Goal: Information Seeking & Learning: Learn about a topic

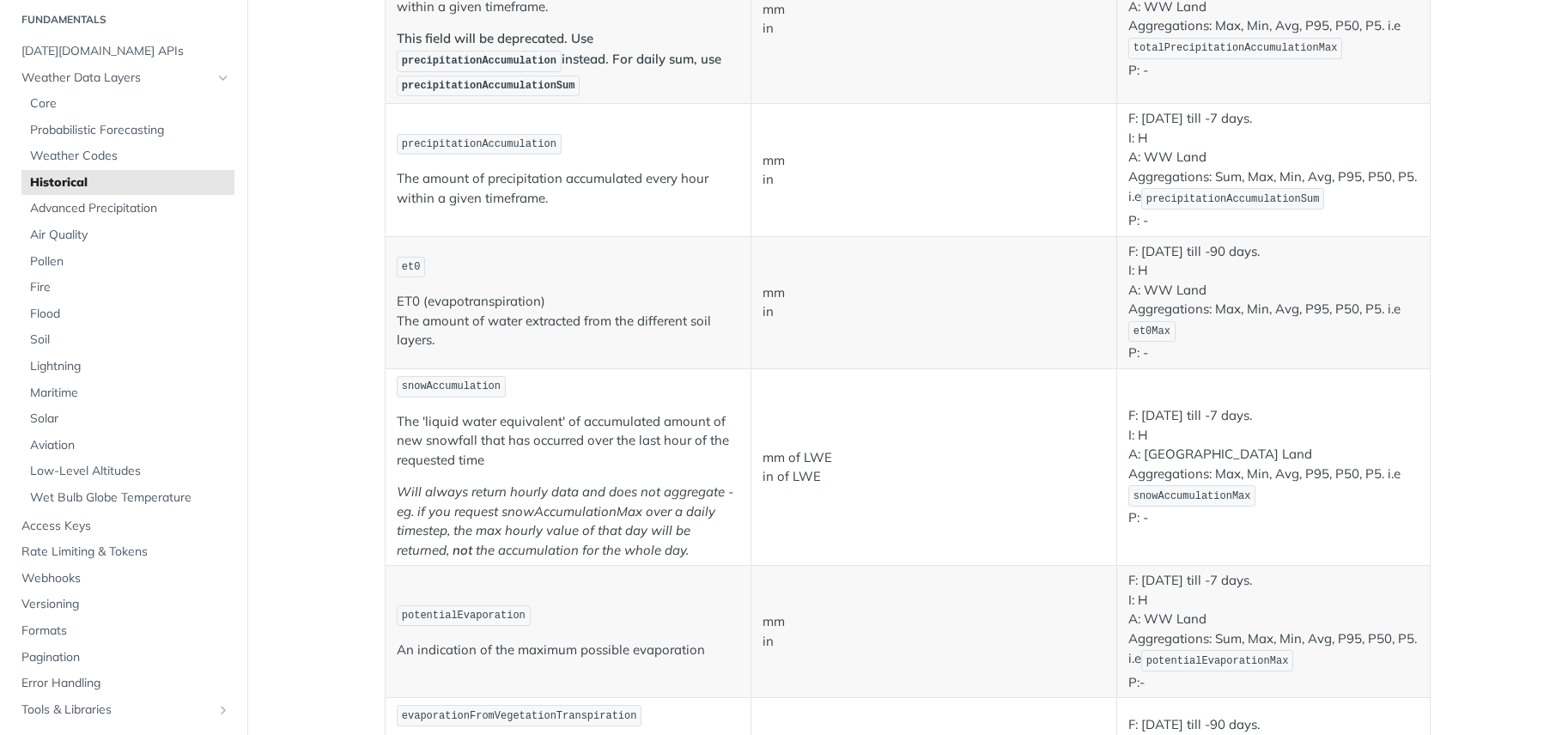
scroll to position [54, 0]
click at [61, 53] on span "[DATE][DOMAIN_NAME] APIs" at bounding box center [126, 53] width 209 height 17
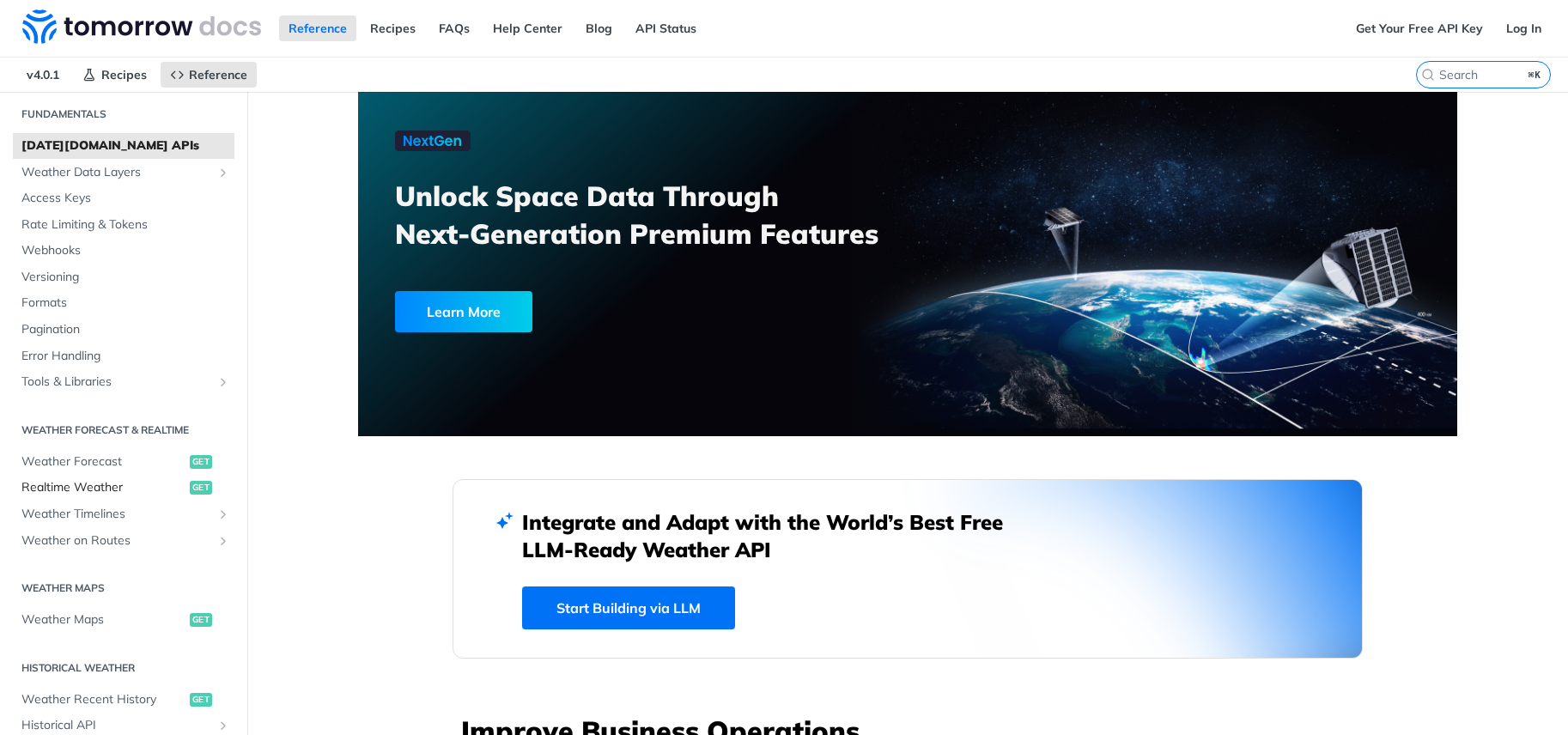
click at [94, 481] on span "Realtime Weather" at bounding box center [103, 487] width 164 height 17
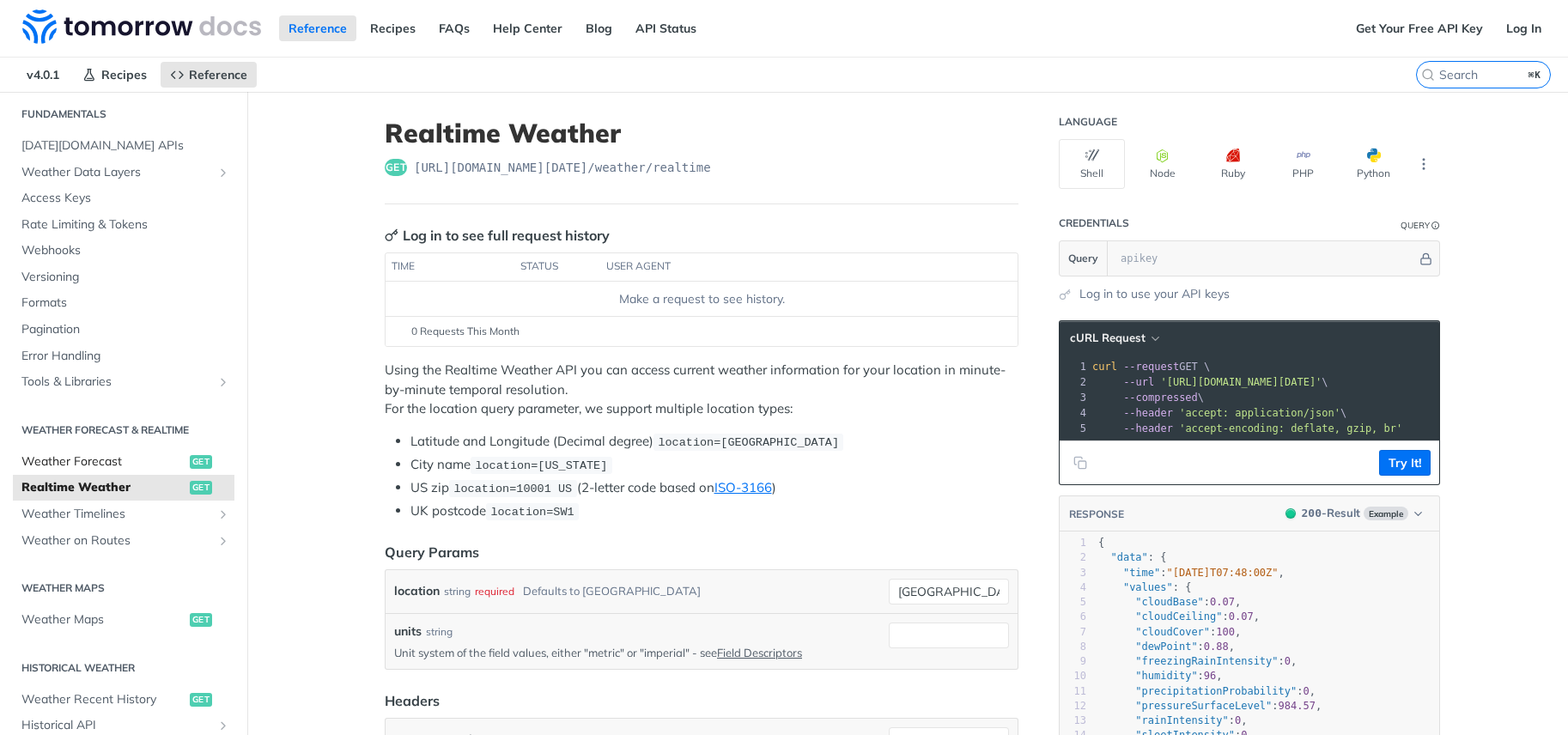
click at [93, 465] on span "Weather Forecast" at bounding box center [103, 461] width 164 height 17
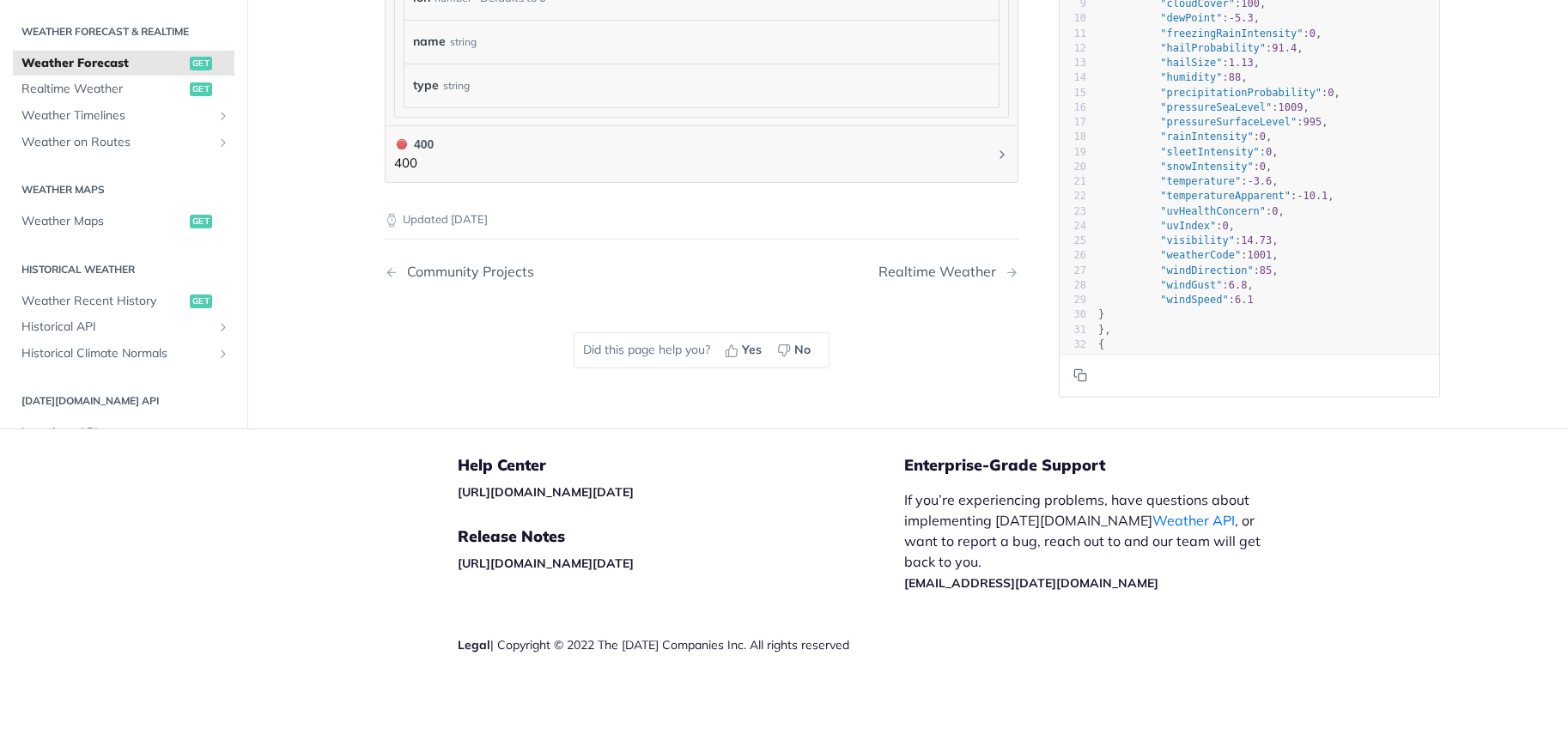
scroll to position [1249, 0]
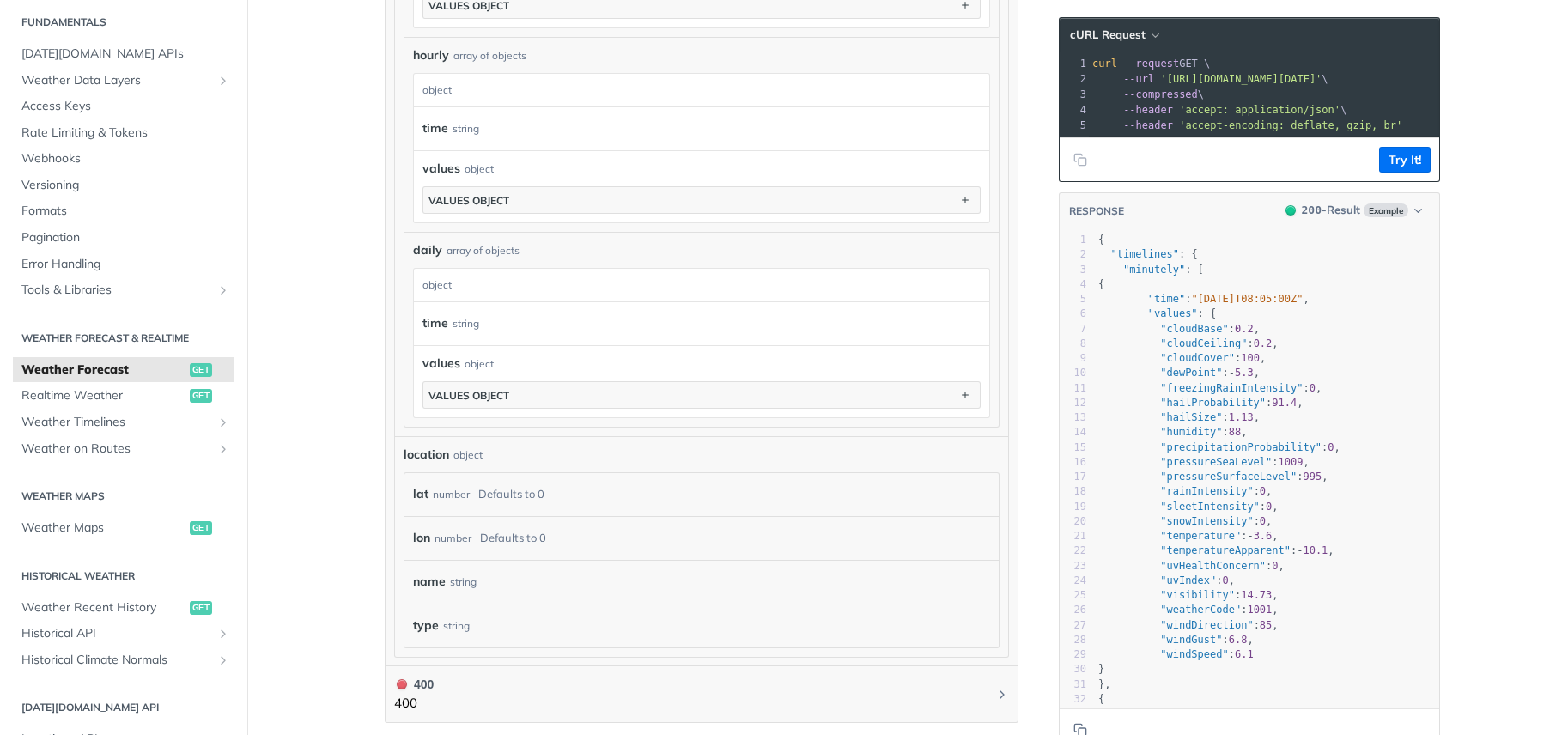
click at [87, 367] on span "Weather Forecast" at bounding box center [103, 370] width 164 height 17
click at [69, 50] on span "[DATE][DOMAIN_NAME] APIs" at bounding box center [126, 53] width 209 height 17
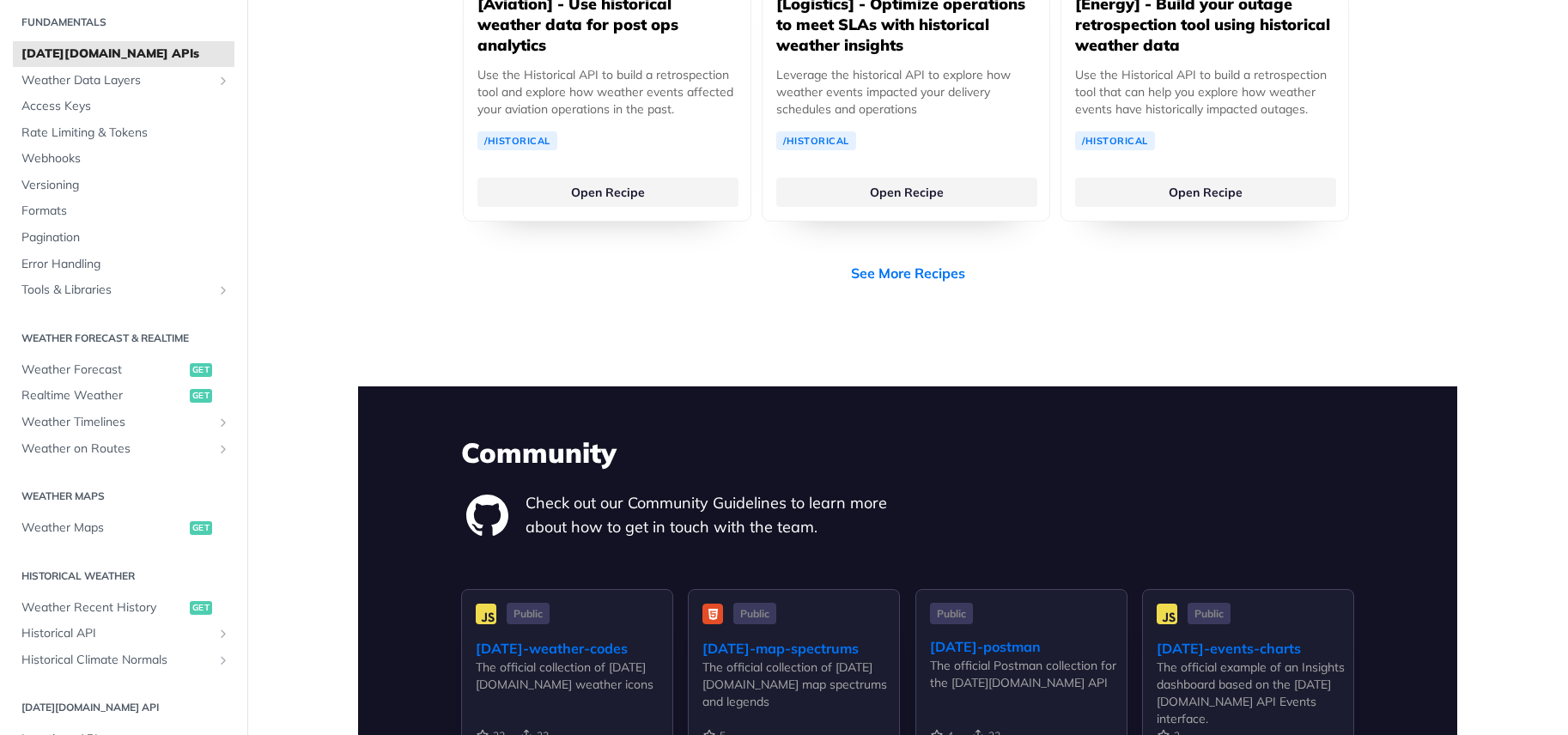
scroll to position [3271, 0]
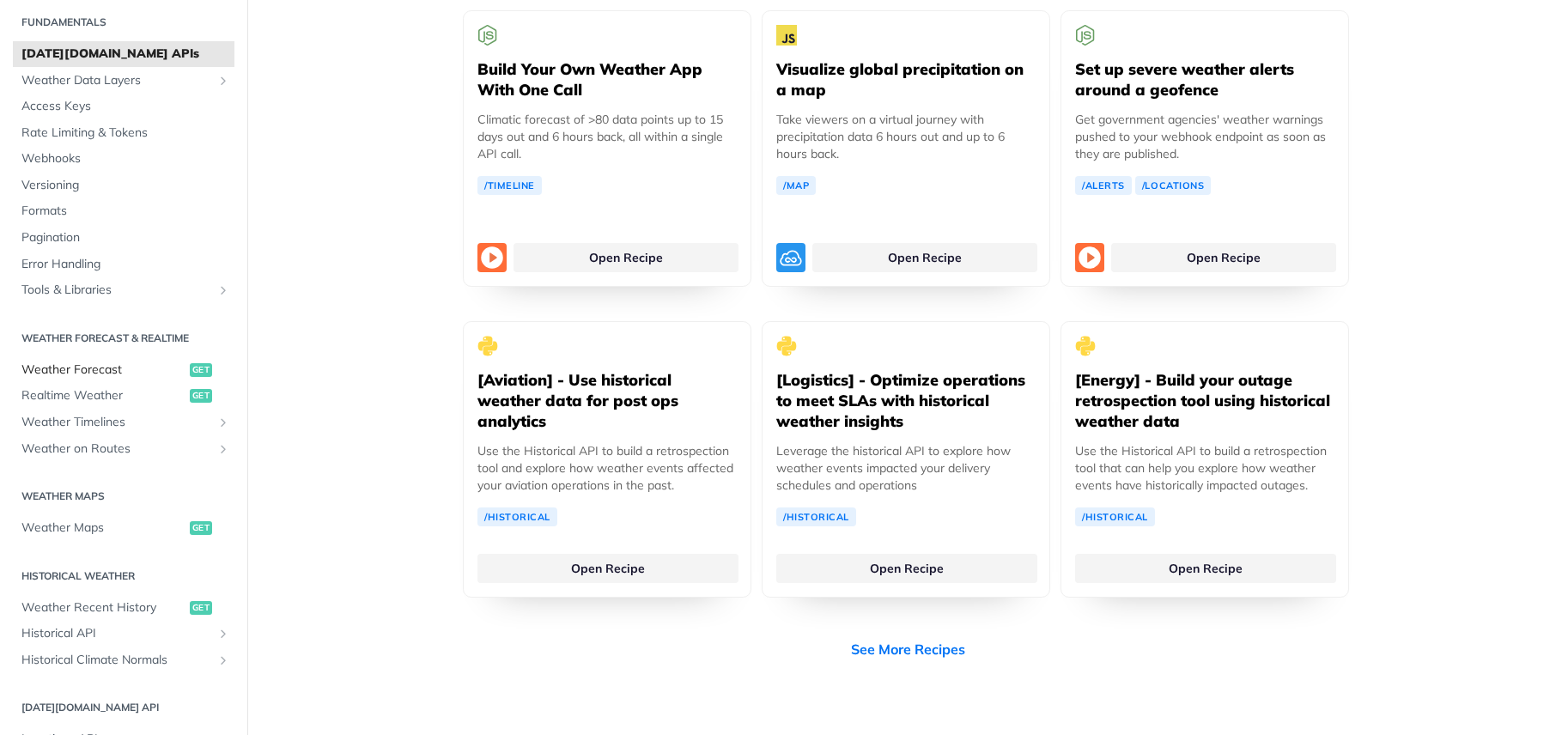
click at [90, 368] on span "Weather Forecast" at bounding box center [103, 370] width 164 height 17
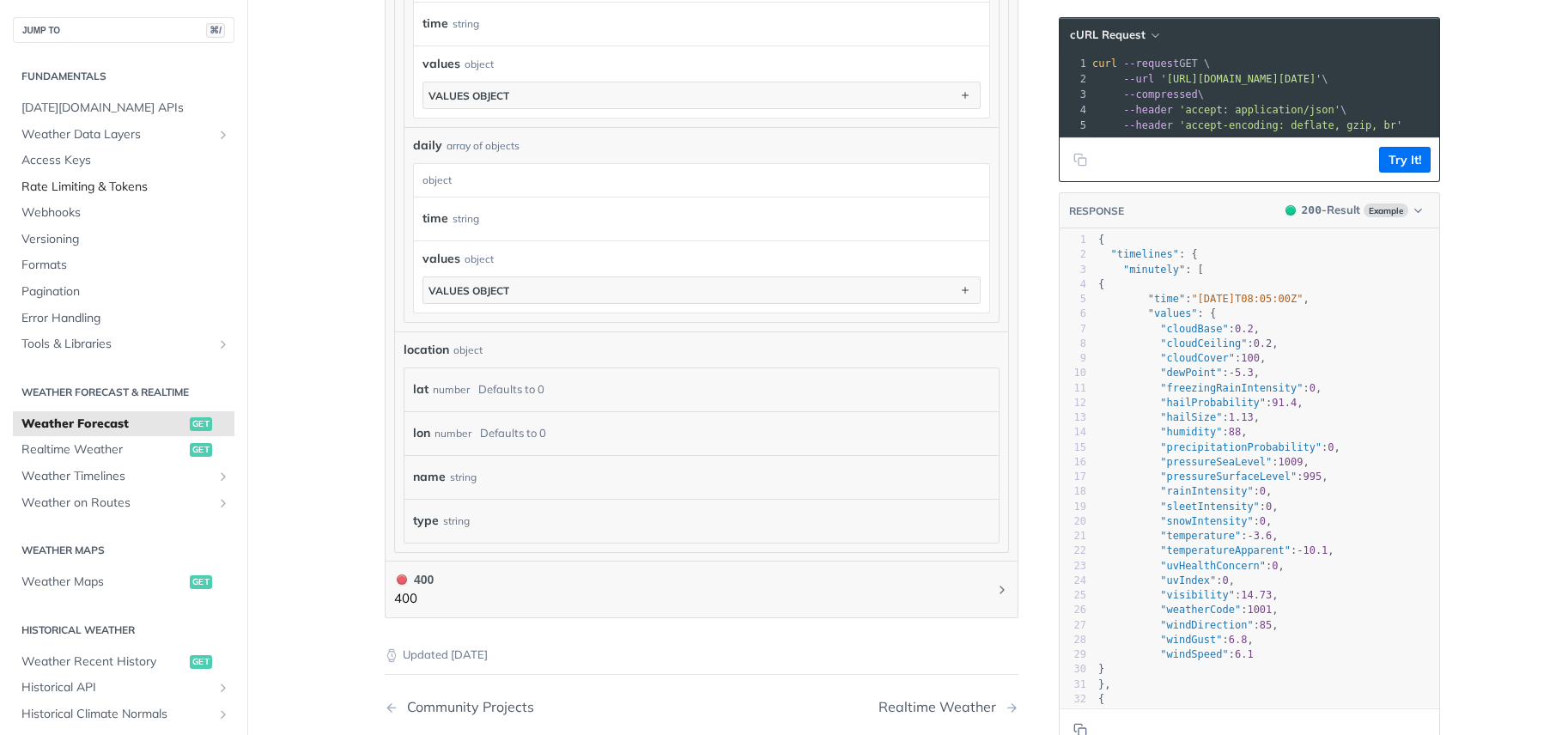
scroll to position [1272, 0]
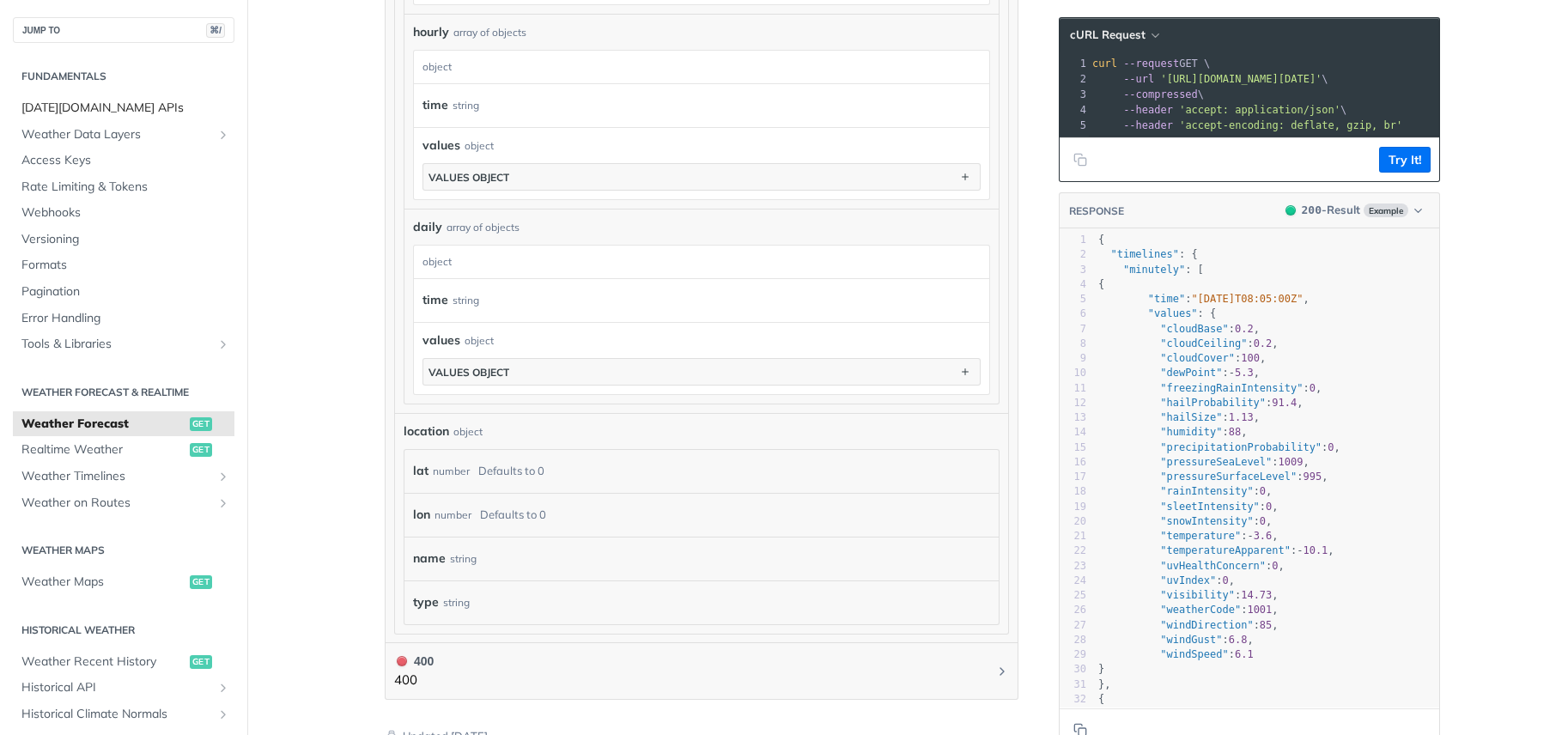
click at [65, 106] on span "[DATE][DOMAIN_NAME] APIs" at bounding box center [126, 108] width 209 height 17
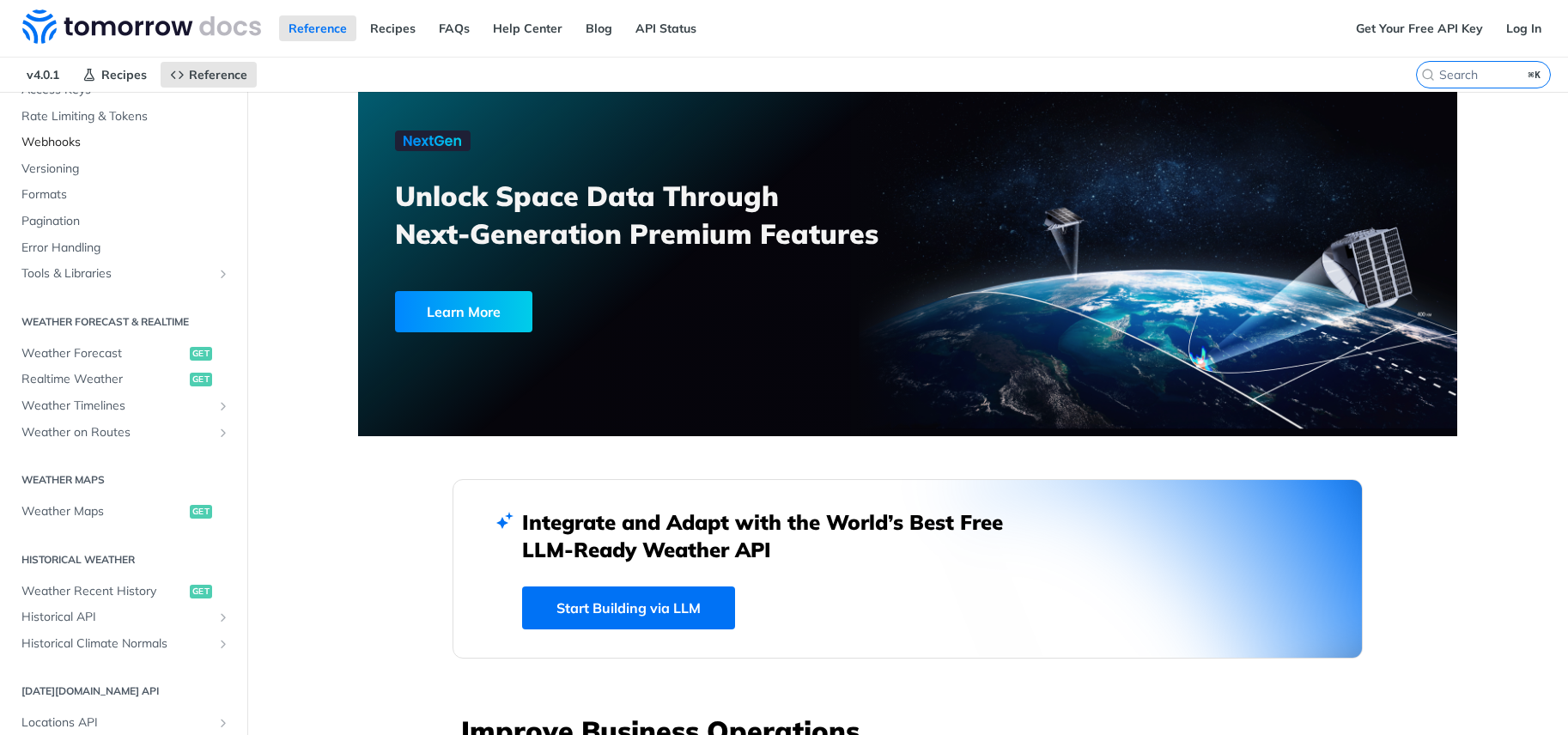
scroll to position [192, 0]
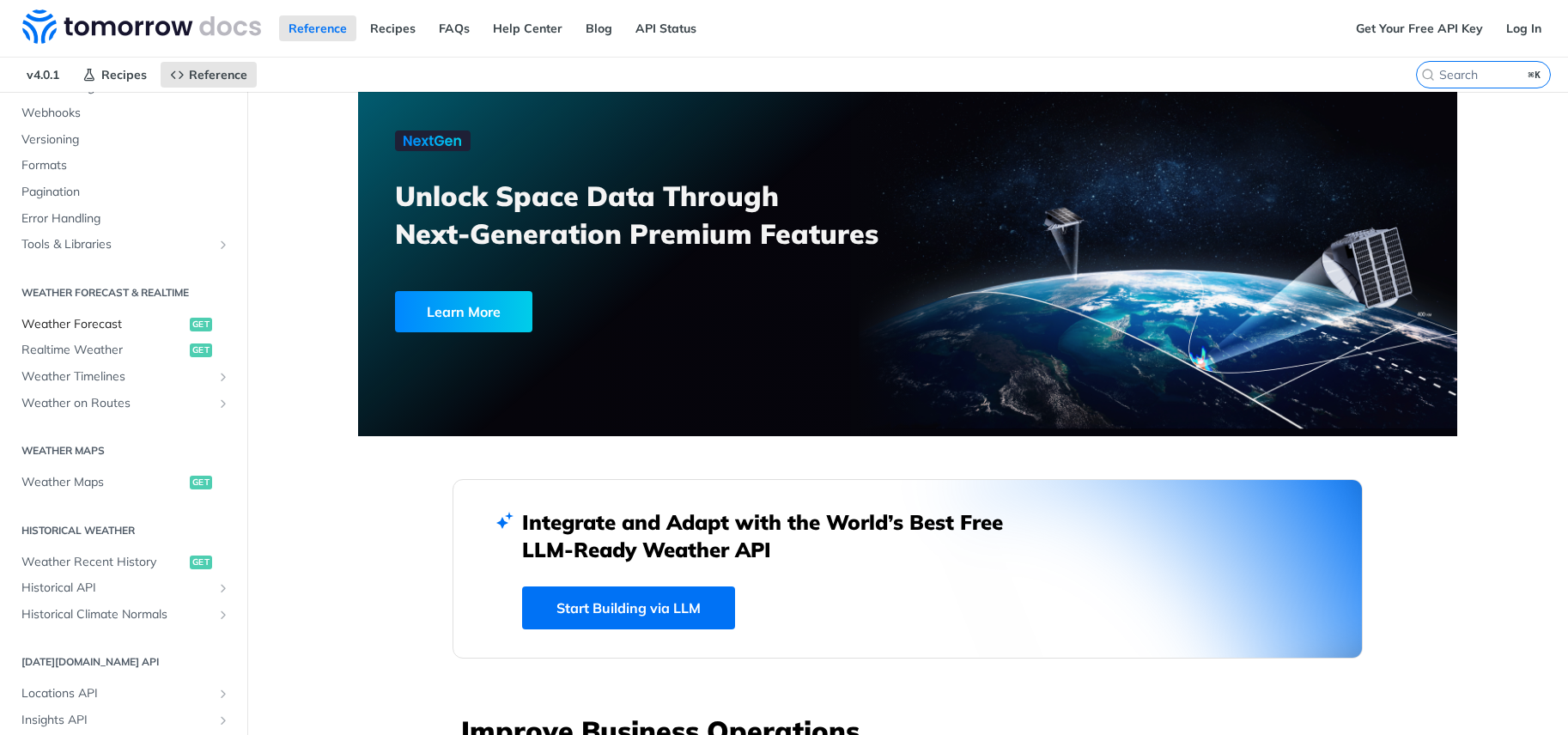
click at [86, 319] on span "Weather Forecast" at bounding box center [103, 324] width 164 height 17
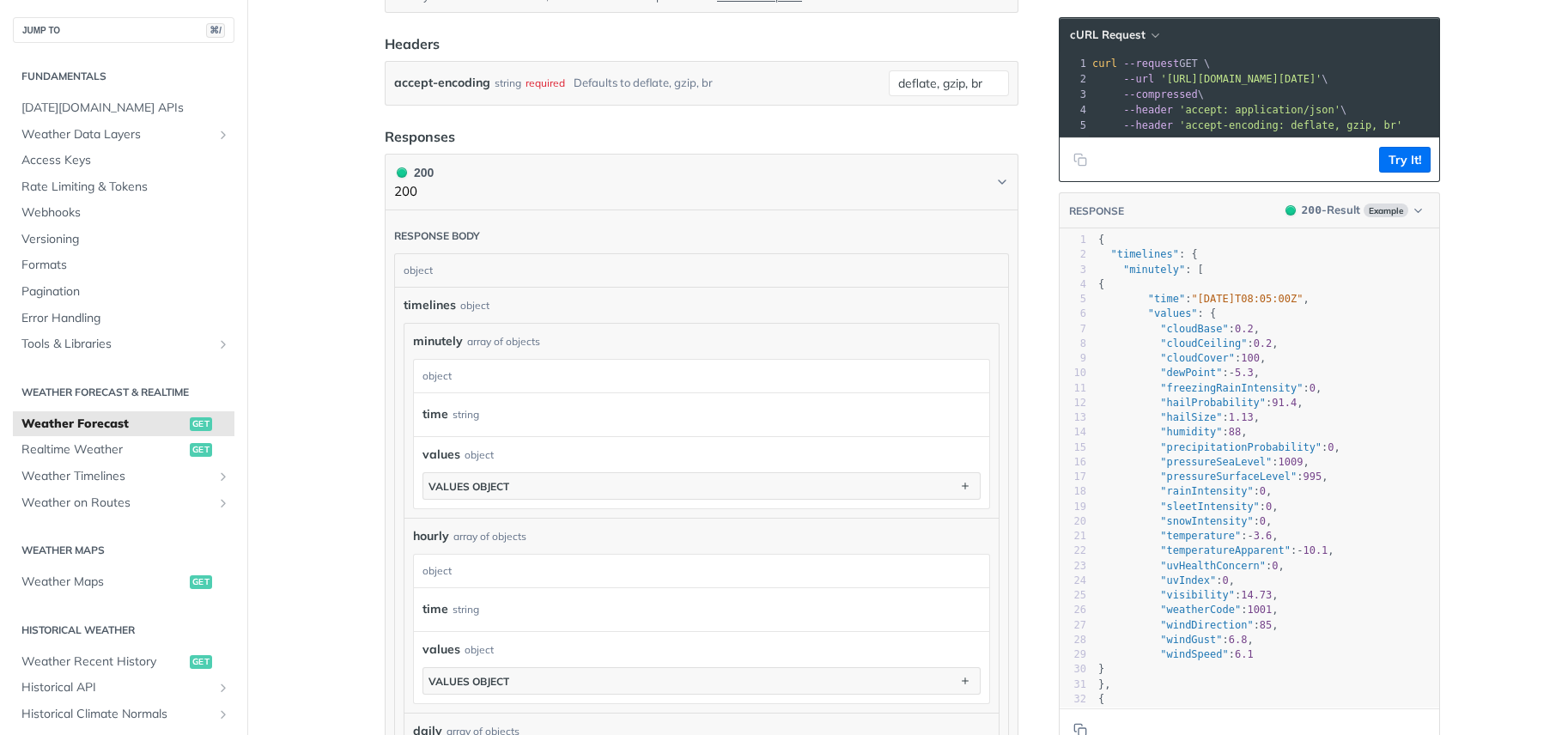
scroll to position [716, 0]
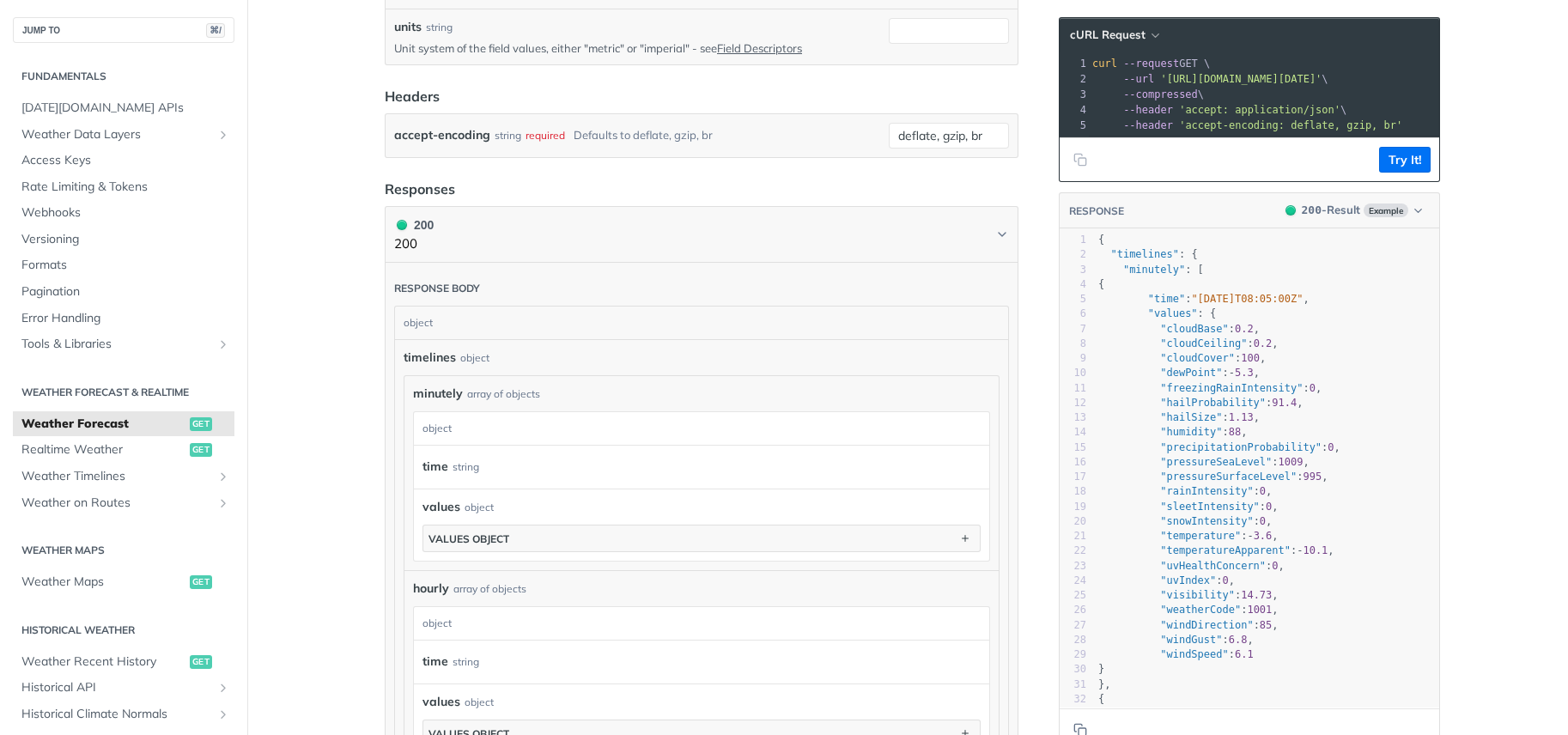
click at [974, 62] on form "Query Params location string required Defaults to [US_STATE] [US_STATE] timeste…" at bounding box center [701, 2] width 634 height 313
click at [1471, 279] on main "JUMP TO ⌘/ Fundamentals [DATE][DOMAIN_NAME] APIs Weather Data Layers Core Proba…" at bounding box center [784, 438] width 1568 height 2125
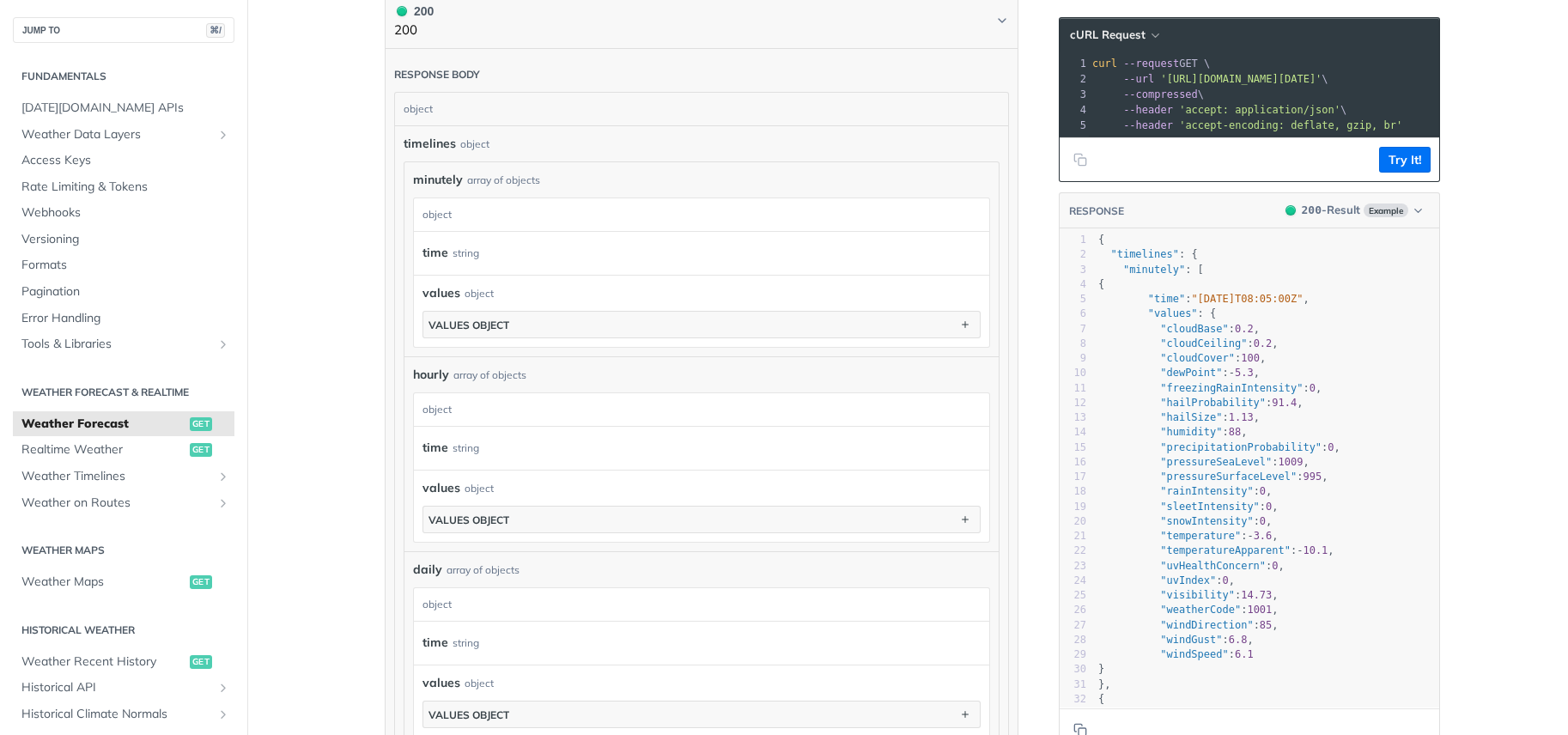
scroll to position [952, 0]
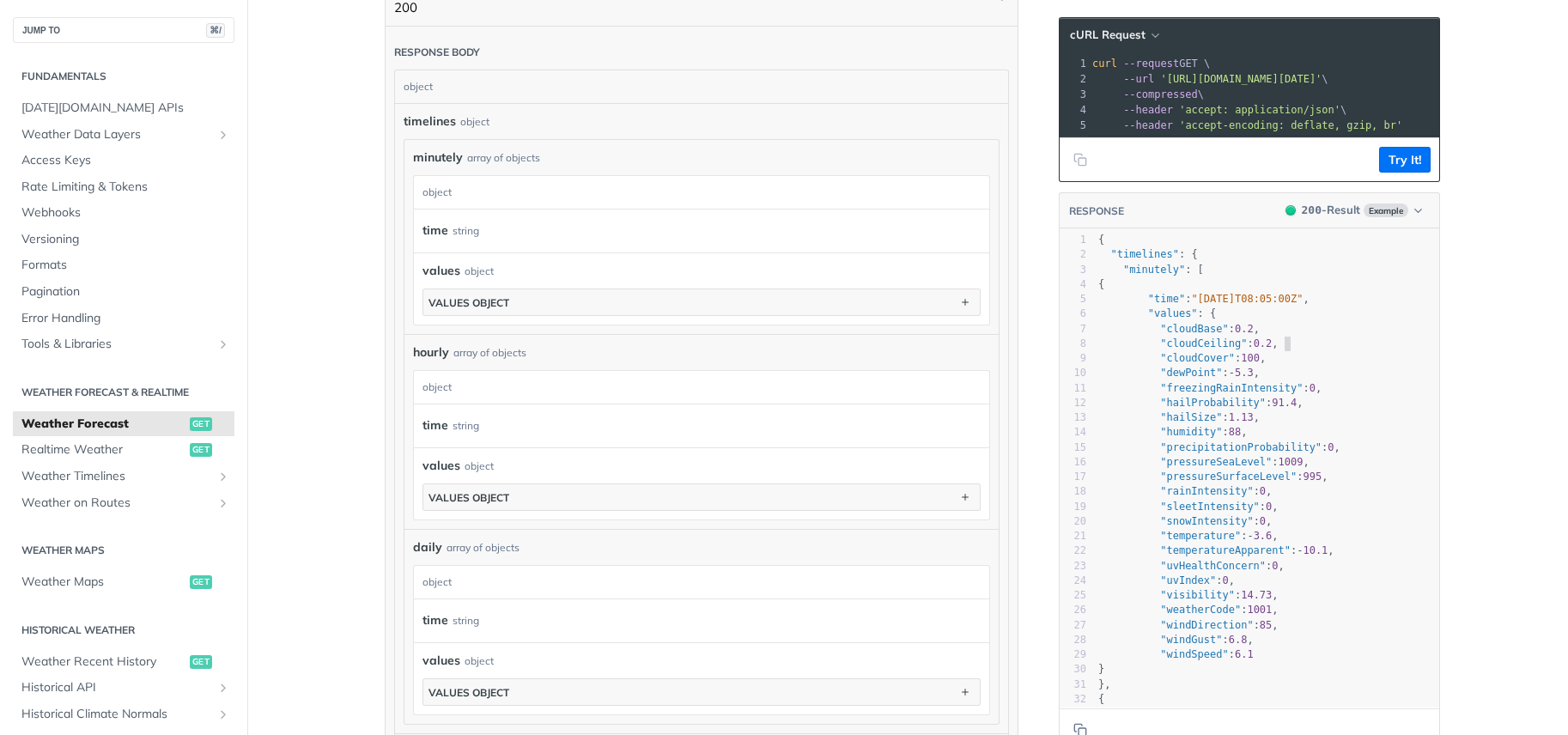
click at [1332, 351] on pre ""cloudCeiling" : 0.2 ," at bounding box center [1266, 344] width 345 height 14
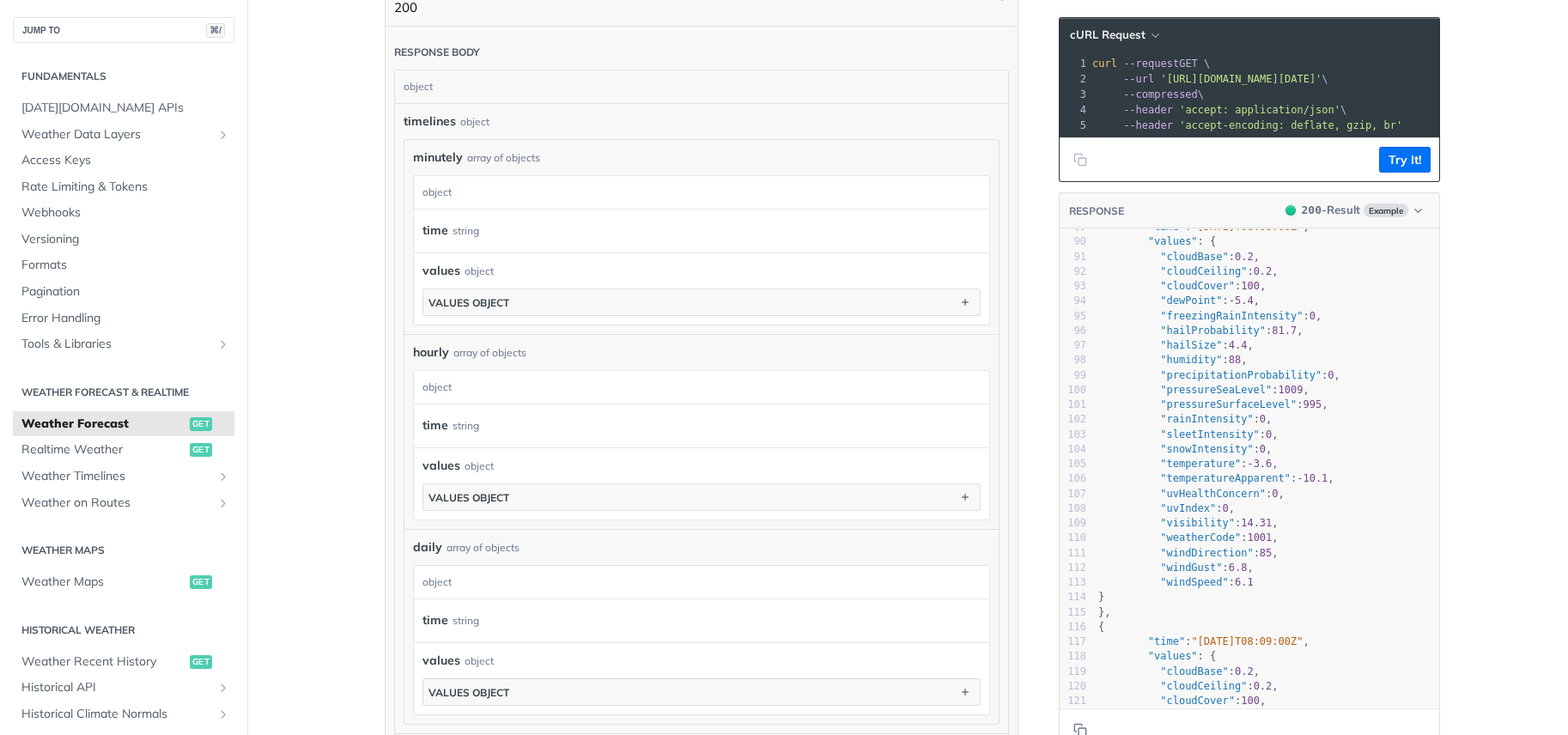
scroll to position [0, 0]
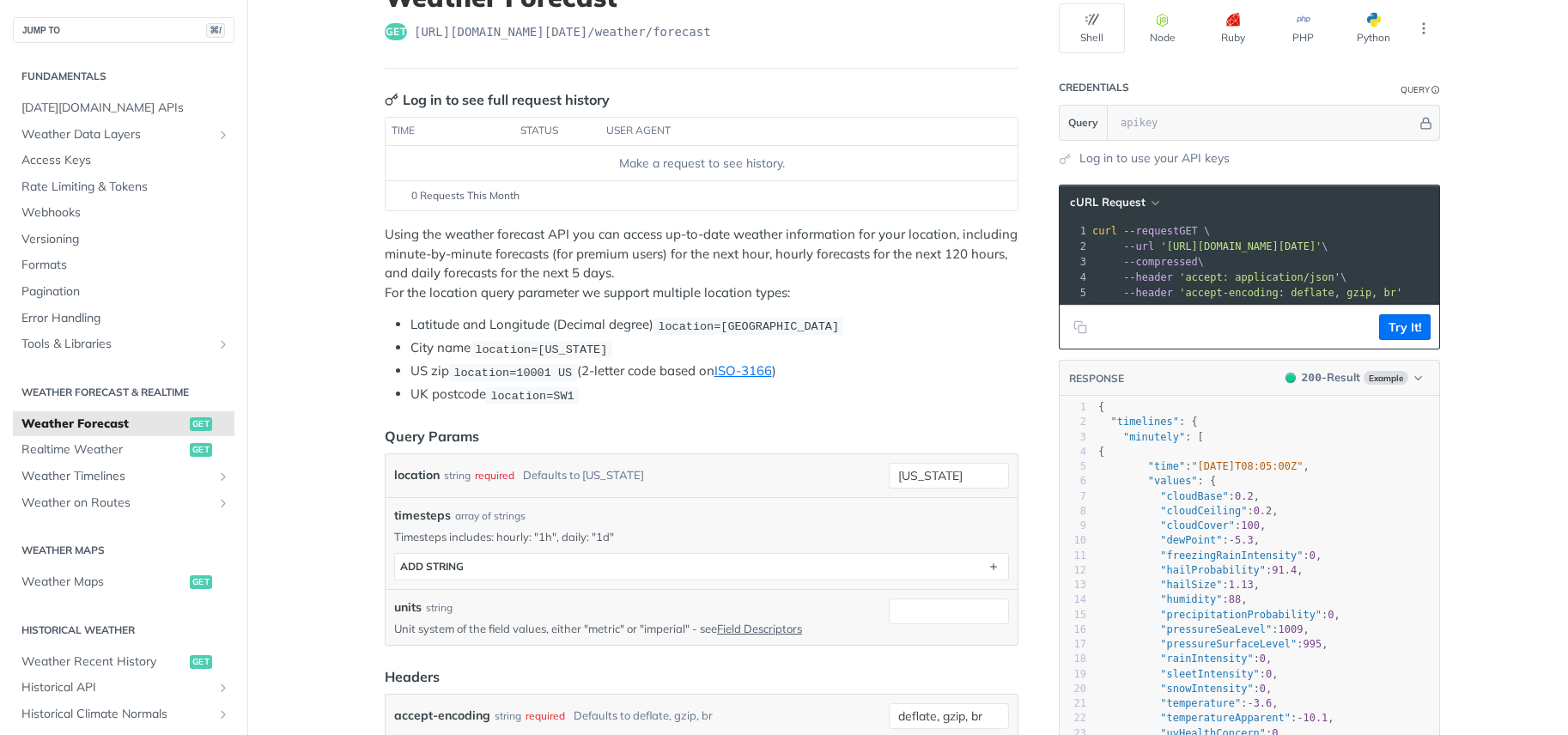
click at [968, 311] on div "Using the weather forecast API you can access up-to-date weather information fo…" at bounding box center [701, 315] width 634 height 179
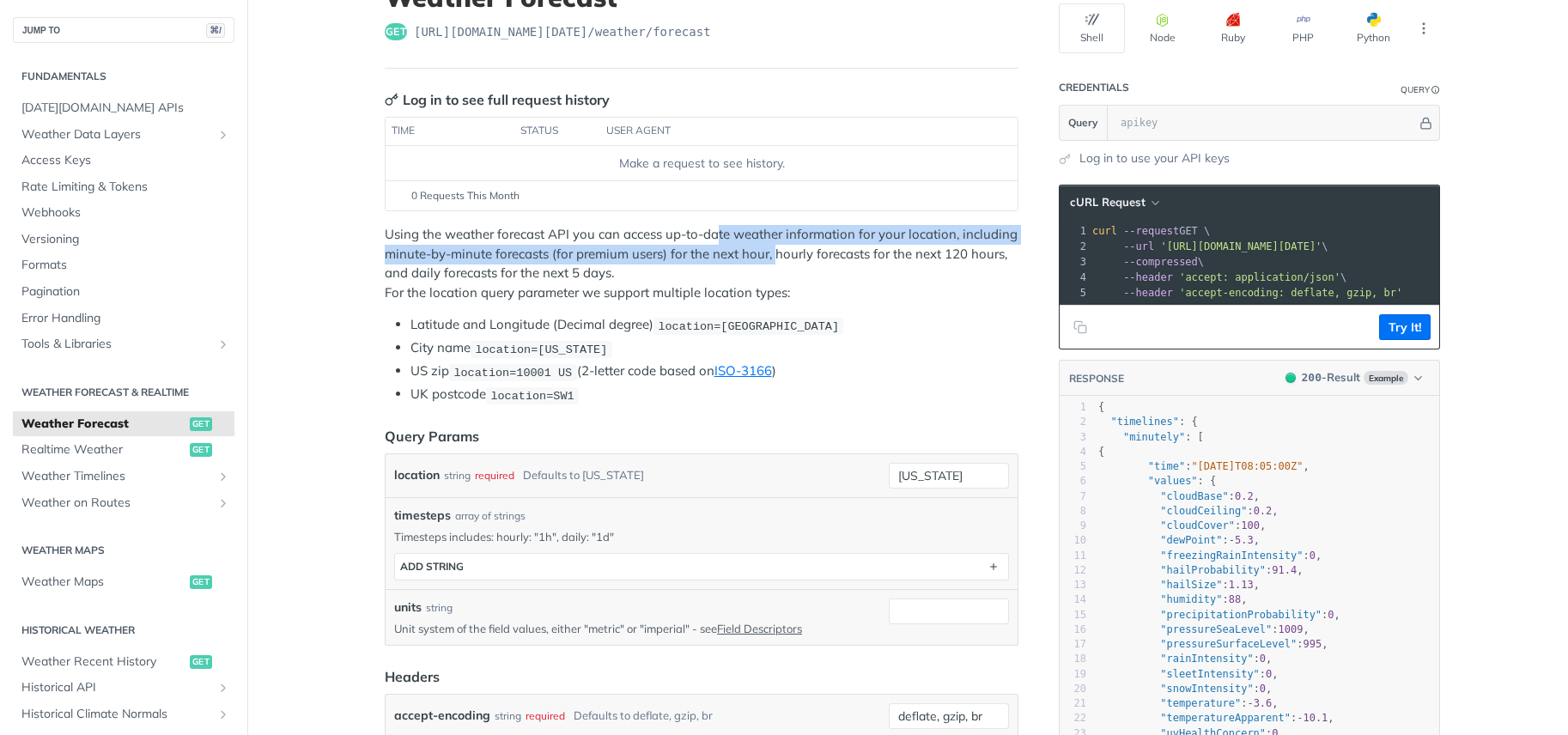
drag, startPoint x: 712, startPoint y: 237, endPoint x: 770, endPoint y: 254, distance: 60.4
click at [770, 254] on p "Using the weather forecast API you can access up-to-date weather information fo…" at bounding box center [701, 263] width 634 height 77
click at [747, 261] on p "Using the weather forecast API you can access up-to-date weather information fo…" at bounding box center [701, 263] width 634 height 77
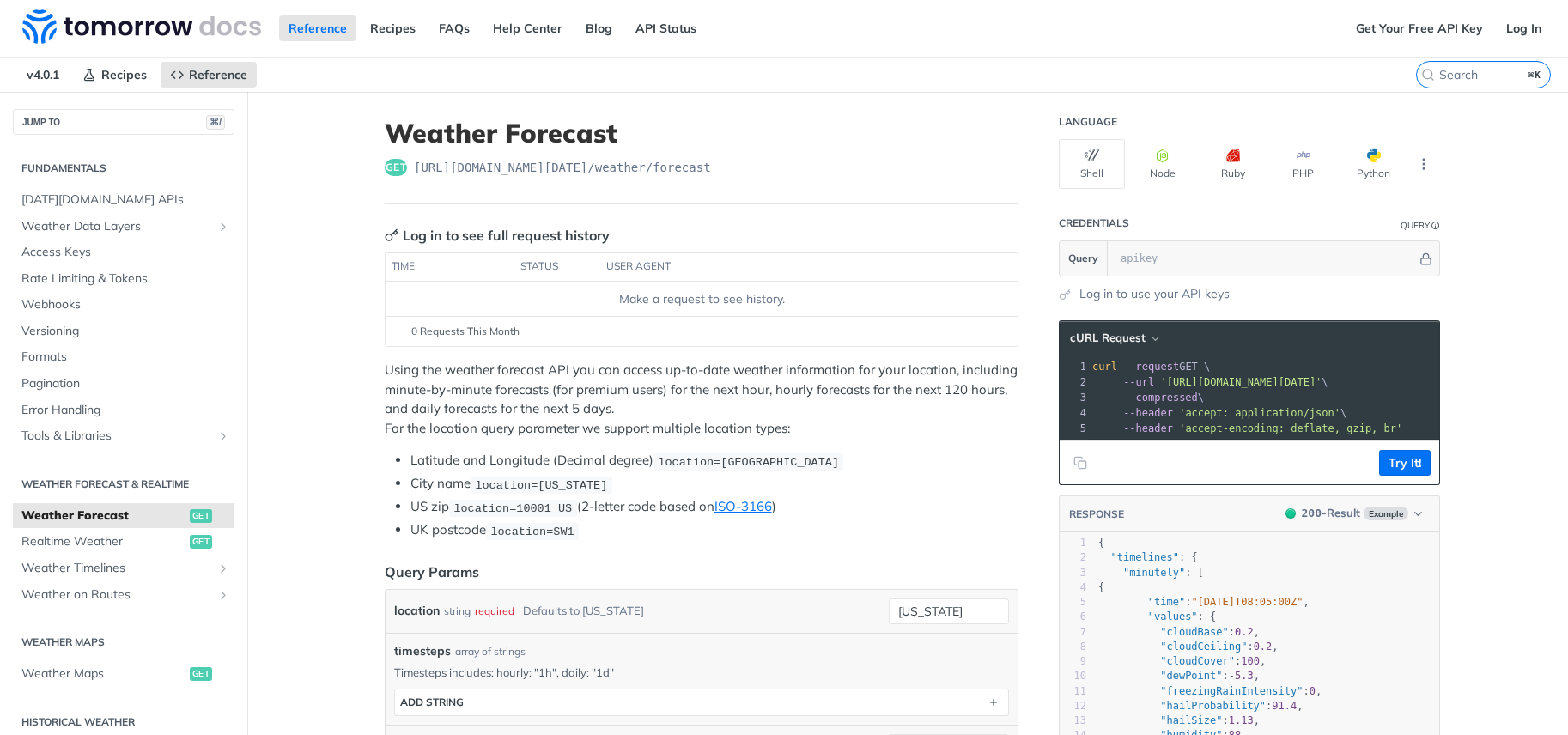
click at [886, 387] on p "Using the weather forecast API you can access up-to-date weather information fo…" at bounding box center [701, 399] width 634 height 77
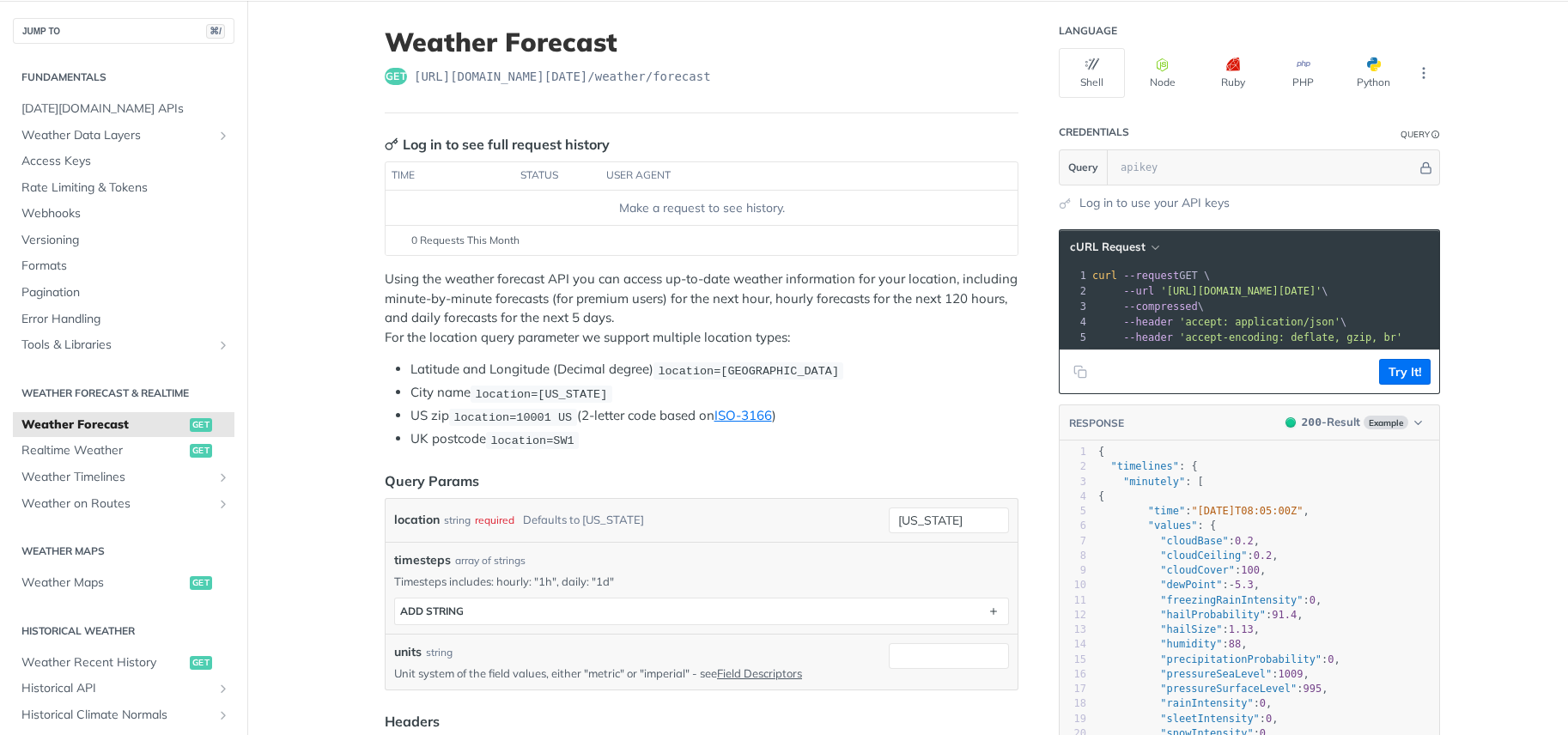
scroll to position [121, 0]
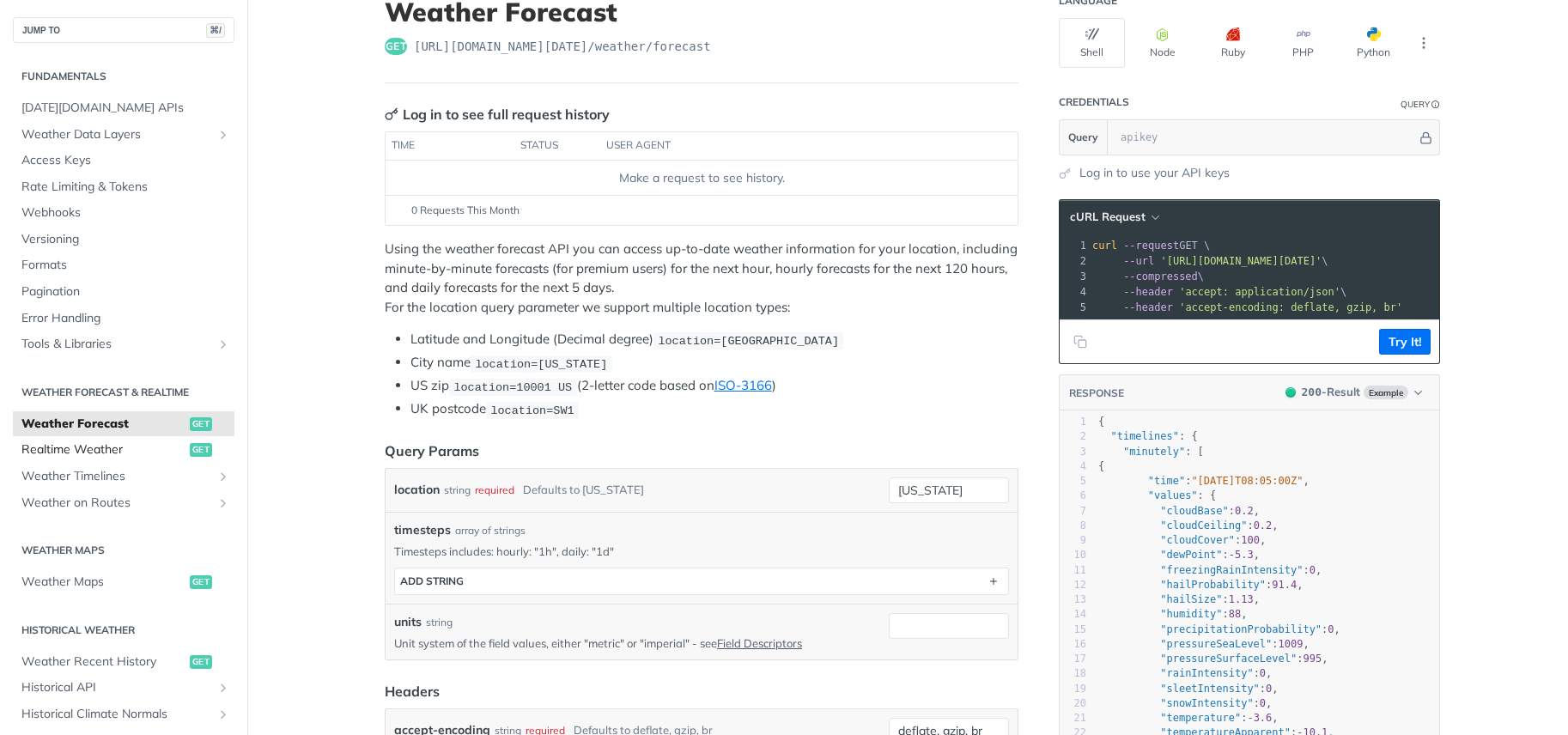
click at [104, 449] on span "Realtime Weather" at bounding box center [103, 449] width 164 height 17
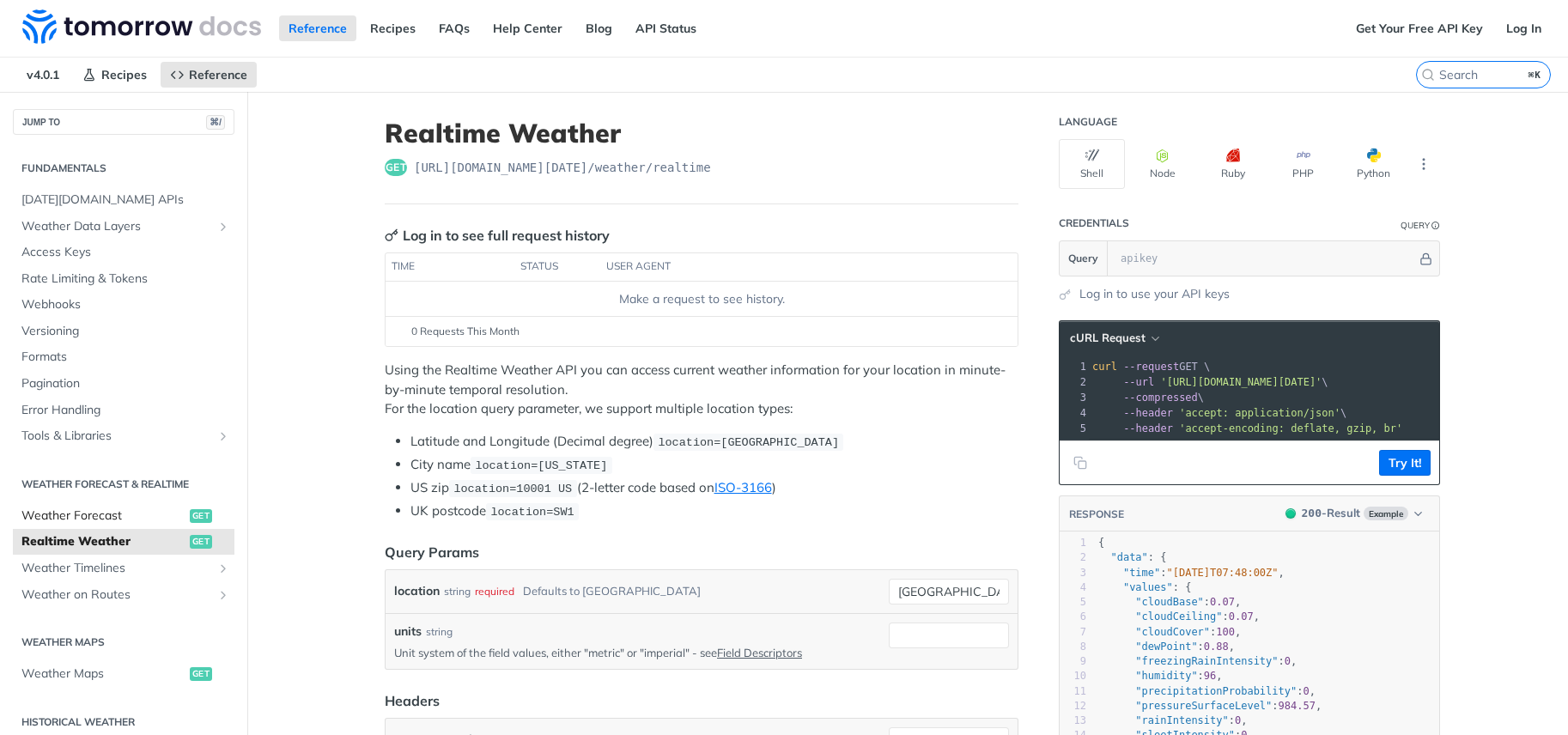
click at [95, 517] on span "Weather Forecast" at bounding box center [103, 515] width 164 height 17
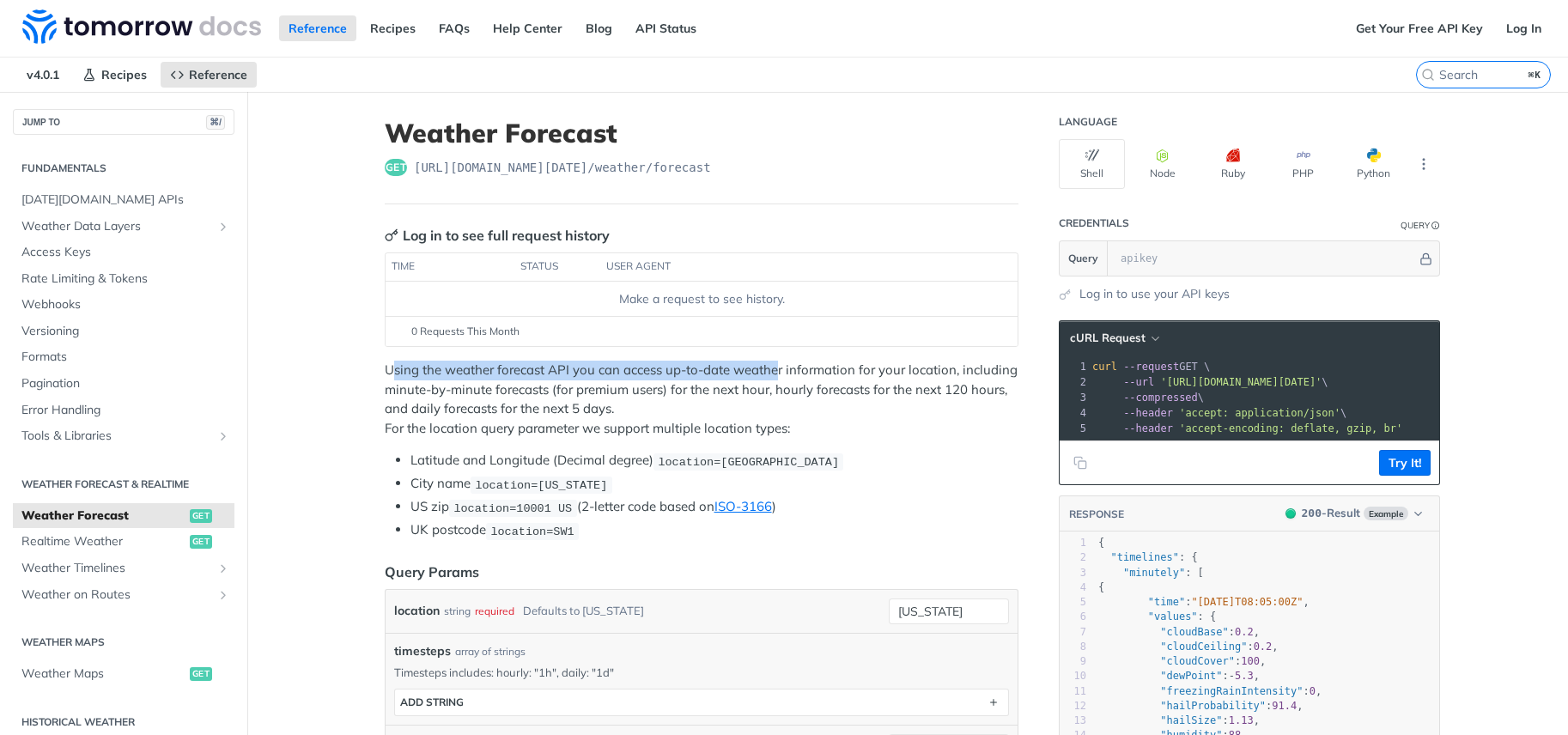
drag, startPoint x: 387, startPoint y: 373, endPoint x: 772, endPoint y: 375, distance: 385.0
click at [772, 375] on p "Using the weather forecast API you can access up-to-date weather information fo…" at bounding box center [701, 399] width 634 height 77
click at [763, 382] on p "Using the weather forecast API you can access up-to-date weather information fo…" at bounding box center [701, 399] width 634 height 77
drag, startPoint x: 669, startPoint y: 390, endPoint x: 757, endPoint y: 393, distance: 88.1
click at [757, 393] on p "Using the weather forecast API you can access up-to-date weather information fo…" at bounding box center [701, 399] width 634 height 77
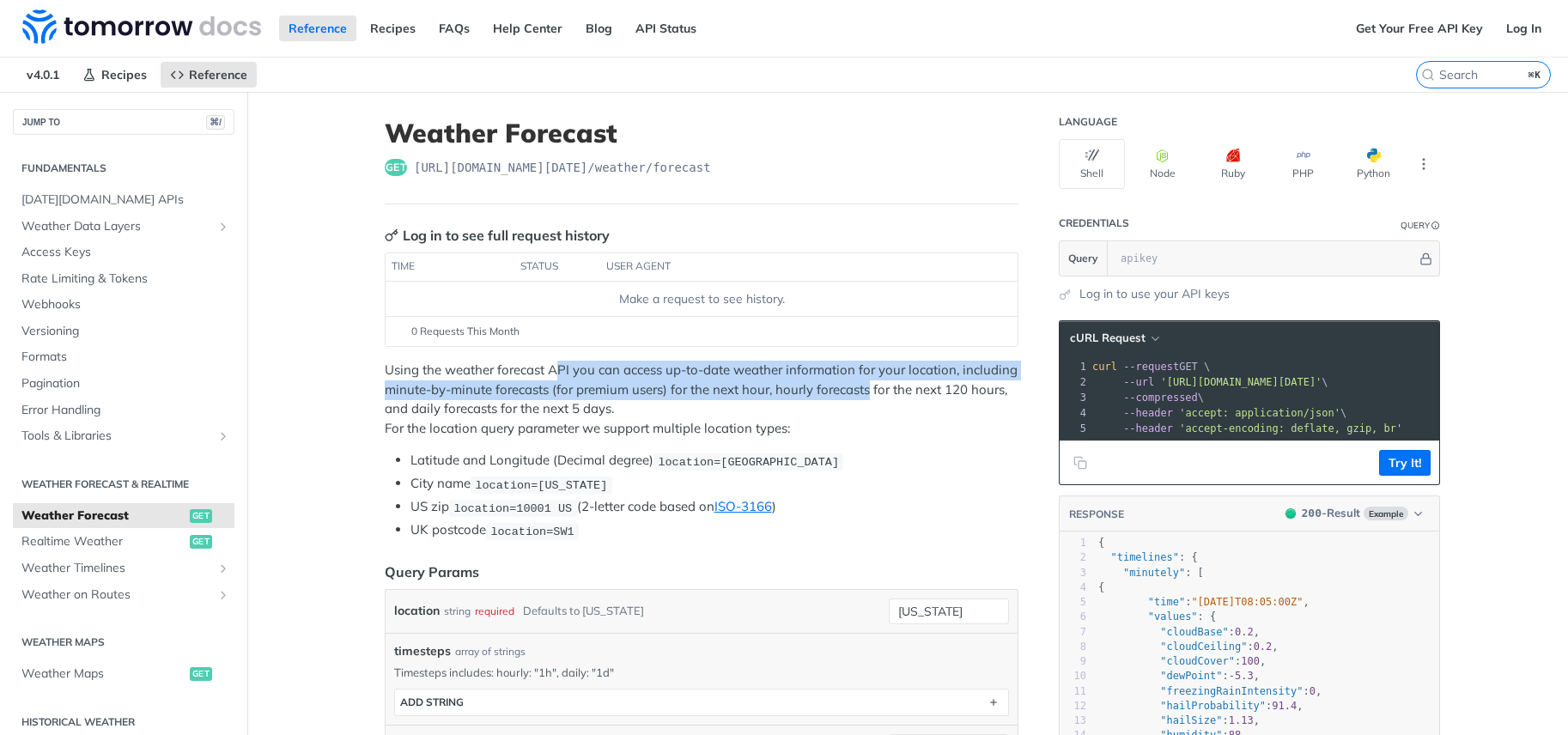
drag, startPoint x: 549, startPoint y: 374, endPoint x: 863, endPoint y: 390, distance: 314.4
click at [863, 390] on p "Using the weather forecast API you can access up-to-date weather information fo…" at bounding box center [701, 399] width 634 height 77
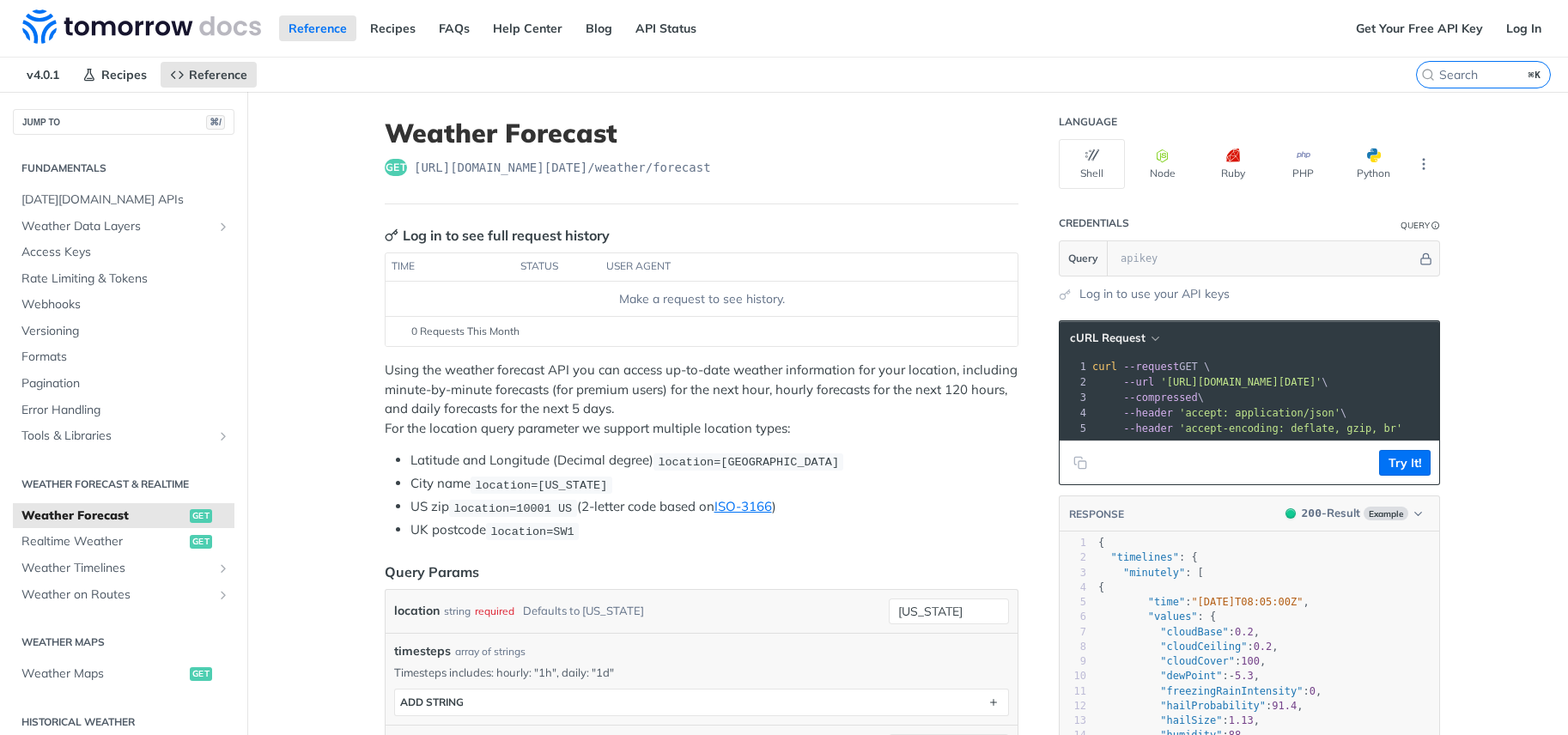
click at [676, 402] on p "Using the weather forecast API you can access up-to-date weather information fo…" at bounding box center [701, 399] width 634 height 77
drag, startPoint x: 700, startPoint y: 391, endPoint x: 814, endPoint y: 390, distance: 114.0
click at [814, 390] on p "Using the weather forecast API you can access up-to-date weather information fo…" at bounding box center [701, 399] width 634 height 77
click at [789, 404] on p "Using the weather forecast API you can access up-to-date weather information fo…" at bounding box center [701, 399] width 634 height 77
drag, startPoint x: 780, startPoint y: 390, endPoint x: 906, endPoint y: 391, distance: 126.0
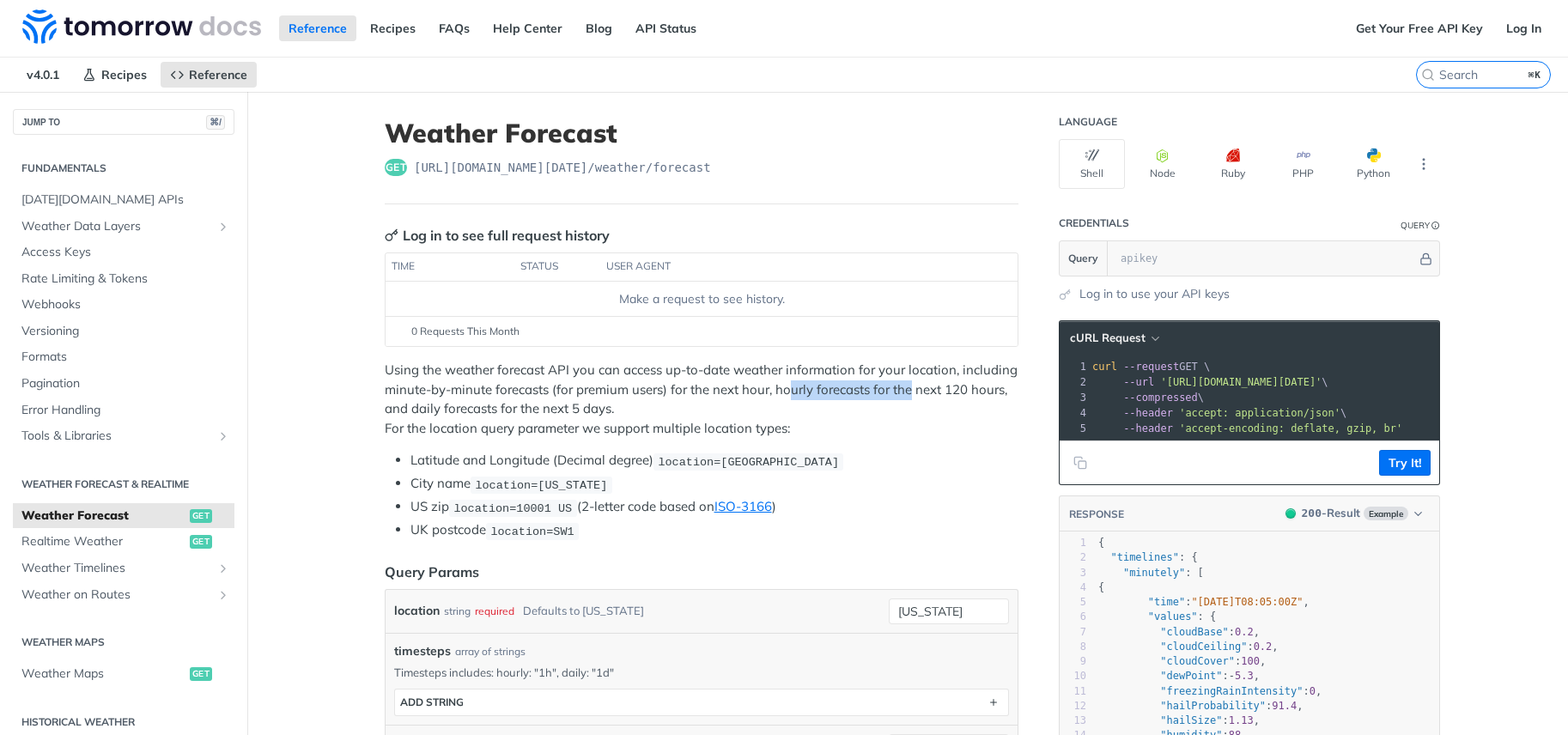
click at [906, 391] on p "Using the weather forecast API you can access up-to-date weather information fo…" at bounding box center [701, 399] width 634 height 77
click at [916, 389] on p "Using the weather forecast API you can access up-to-date weather information fo…" at bounding box center [701, 399] width 634 height 77
drag, startPoint x: 768, startPoint y: 391, endPoint x: 992, endPoint y: 384, distance: 224.1
click at [992, 384] on p "Using the weather forecast API you can access up-to-date weather information fo…" at bounding box center [701, 399] width 634 height 77
click at [626, 406] on p "Using the weather forecast API you can access up-to-date weather information fo…" at bounding box center [701, 399] width 634 height 77
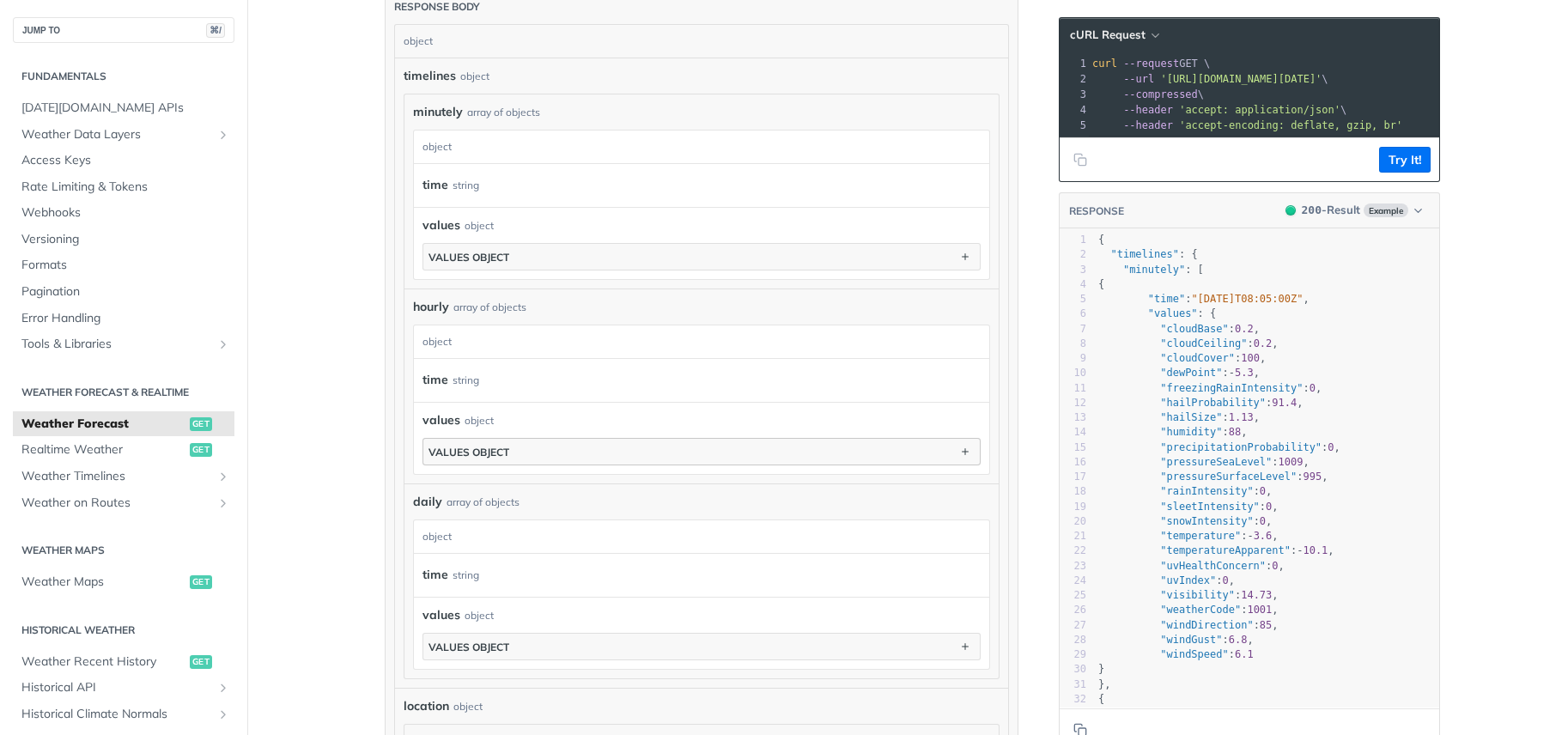
scroll to position [961, 0]
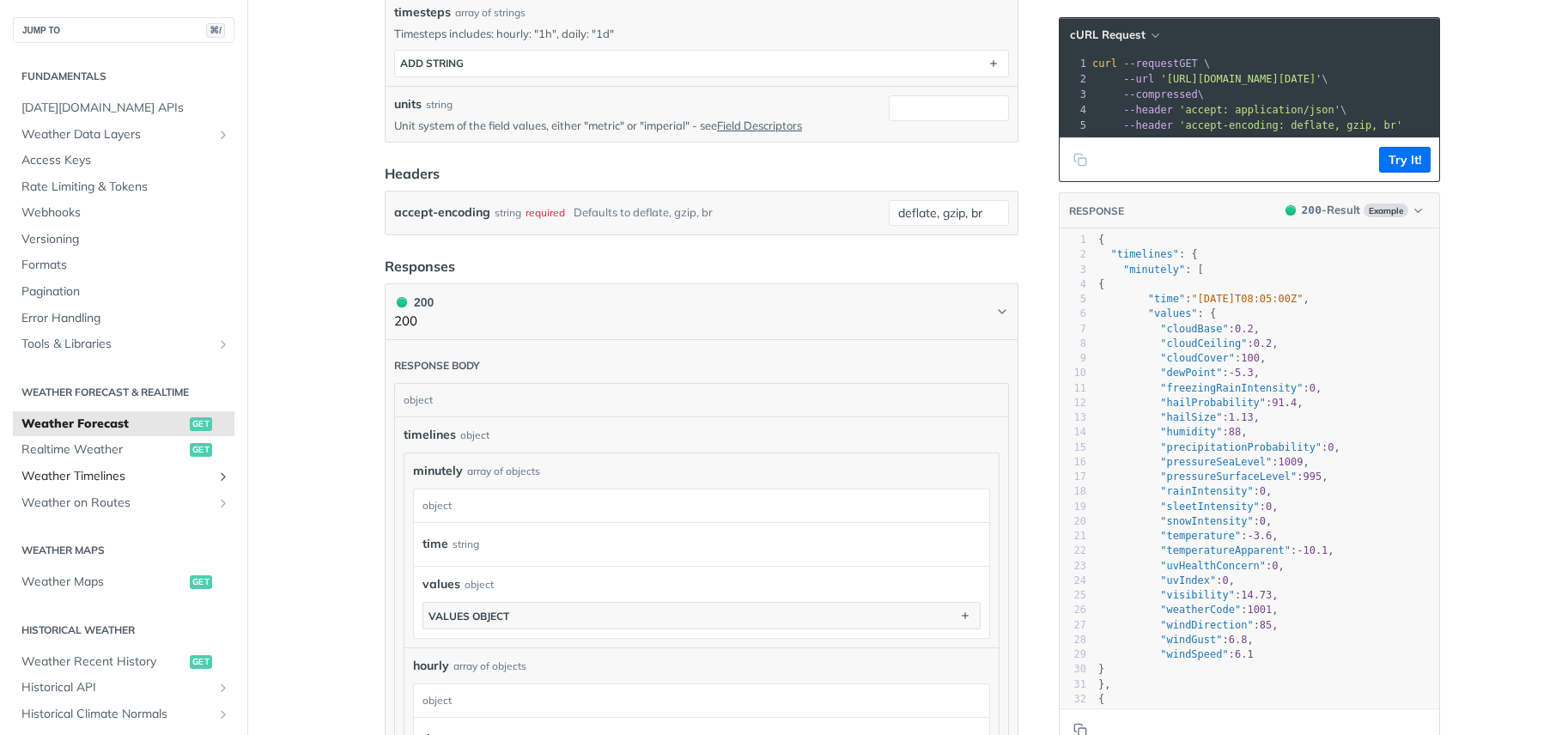
click at [81, 466] on link "Weather Timelines" at bounding box center [123, 476] width 222 height 25
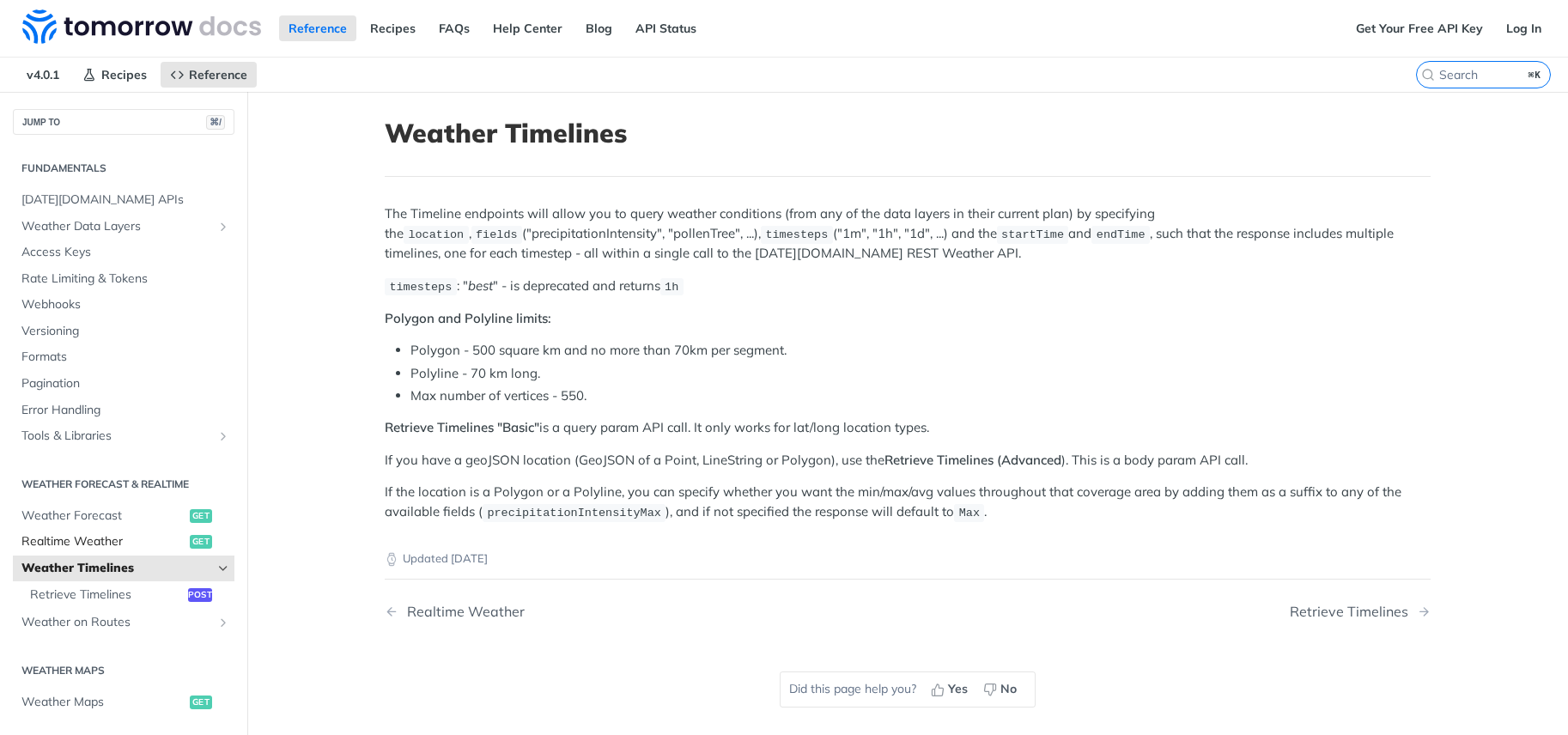
click at [112, 533] on span "Realtime Weather" at bounding box center [103, 542] width 164 height 17
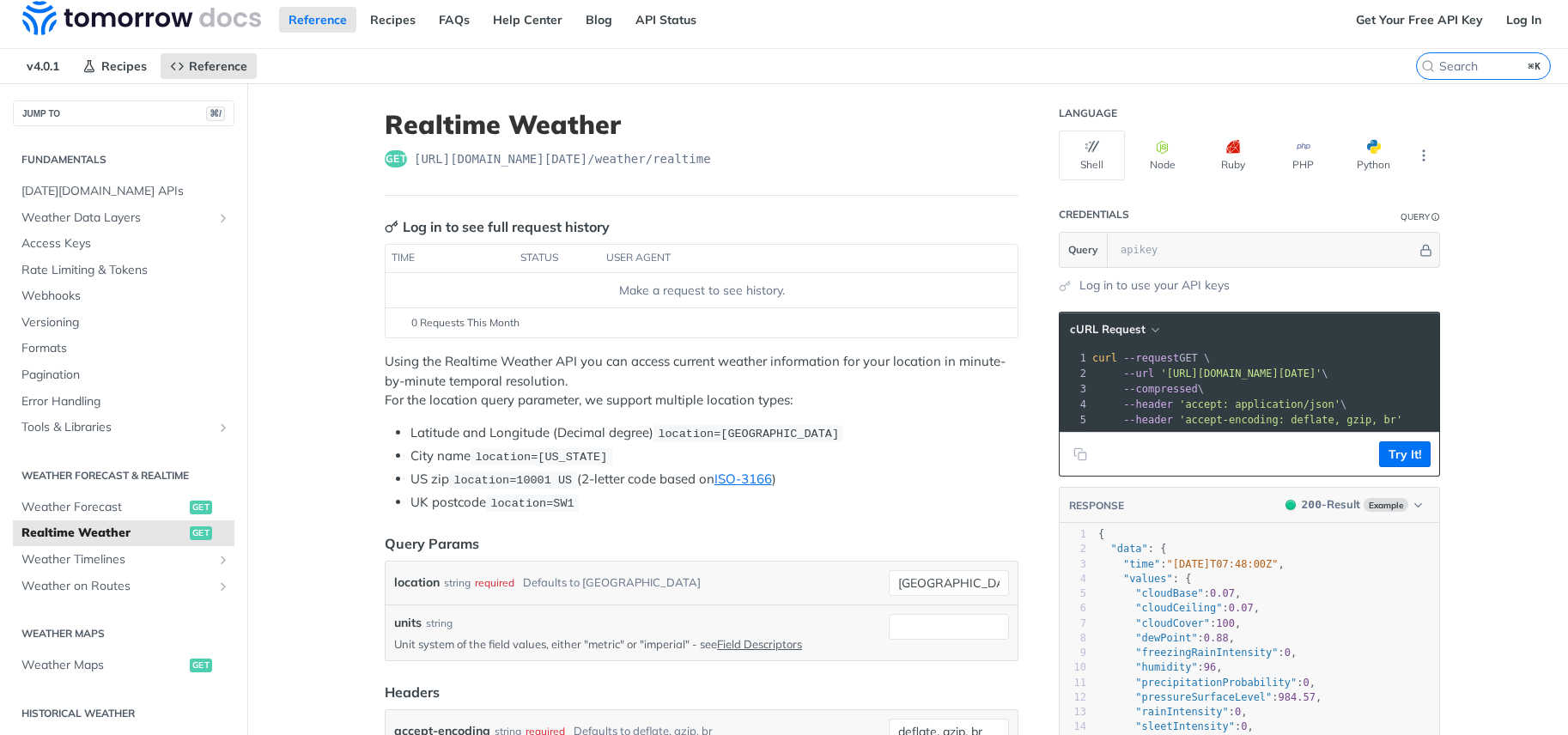
scroll to position [10, 0]
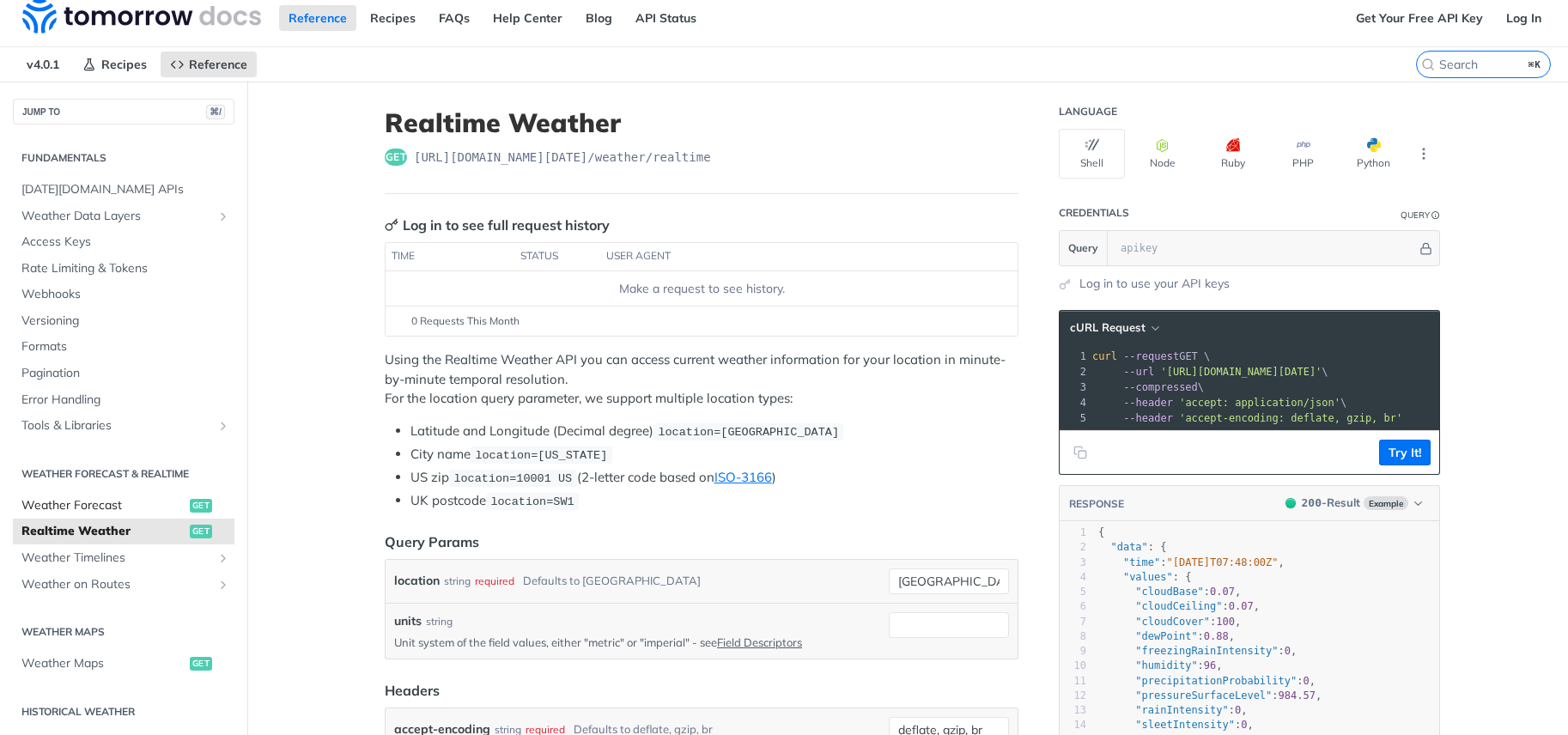
click at [101, 502] on span "Weather Forecast" at bounding box center [103, 505] width 164 height 17
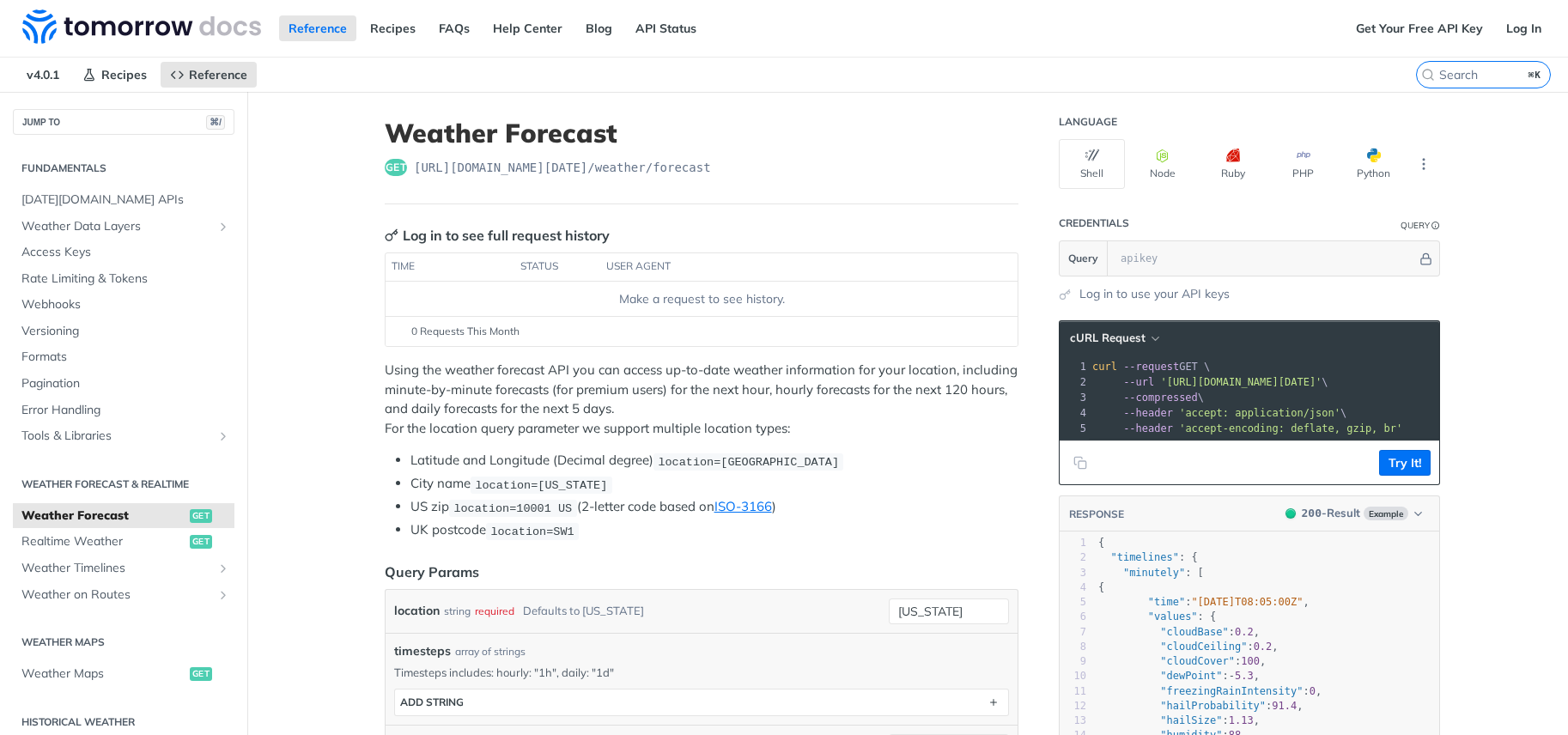
click at [462, 400] on p "Using the weather forecast API you can access up-to-date weather information fo…" at bounding box center [701, 399] width 634 height 77
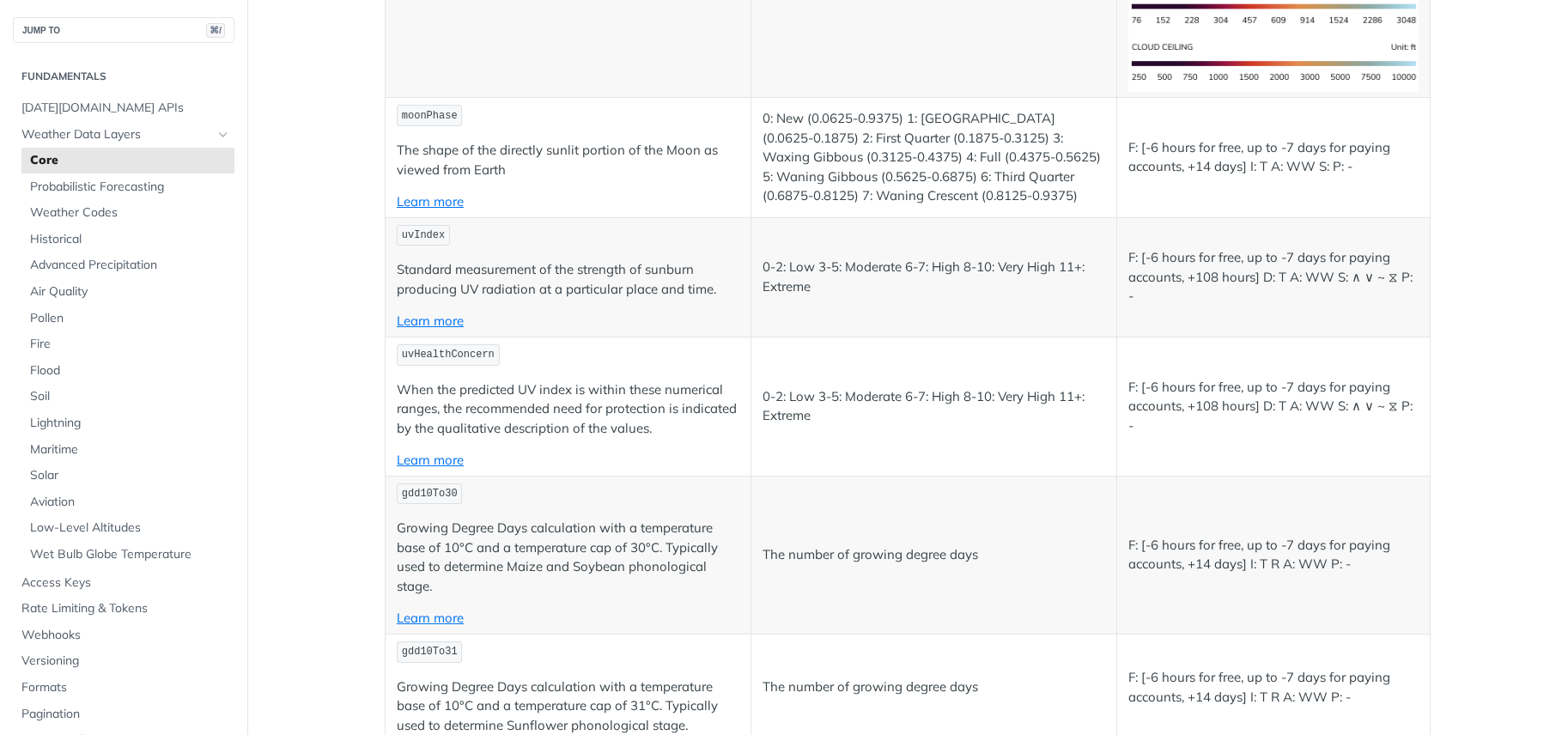
scroll to position [7508, 0]
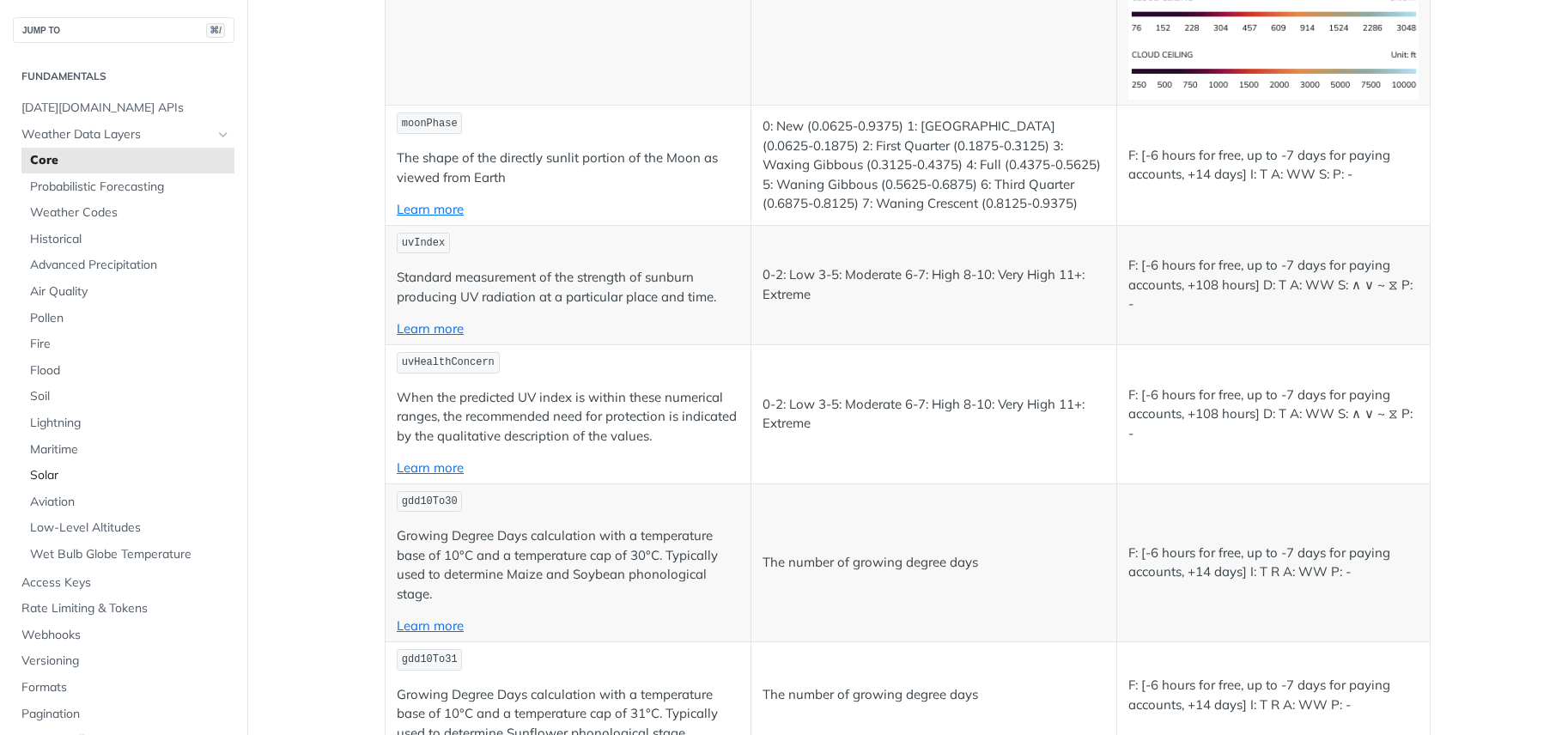
click at [44, 471] on span "Solar" at bounding box center [129, 475] width 200 height 17
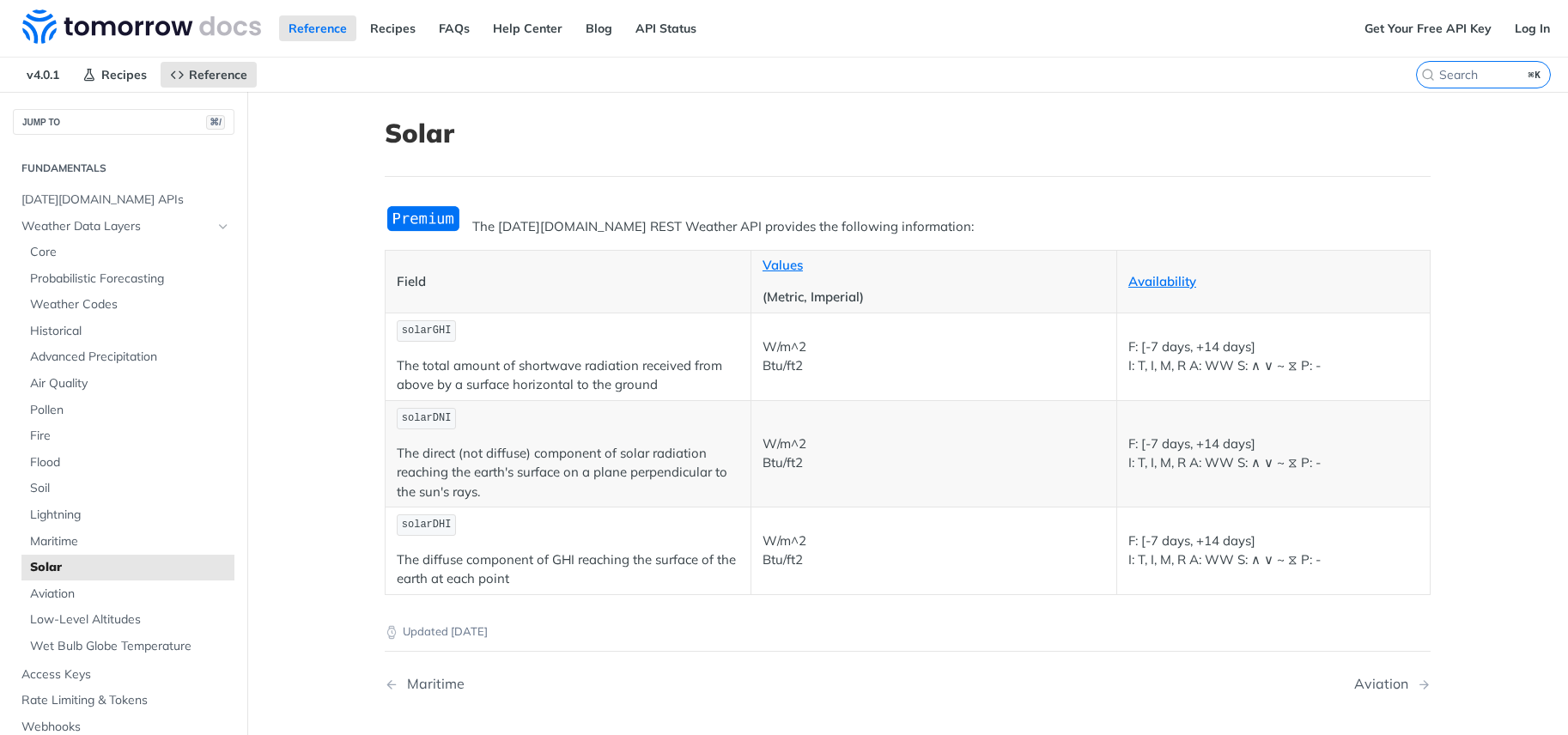
scroll to position [33, 0]
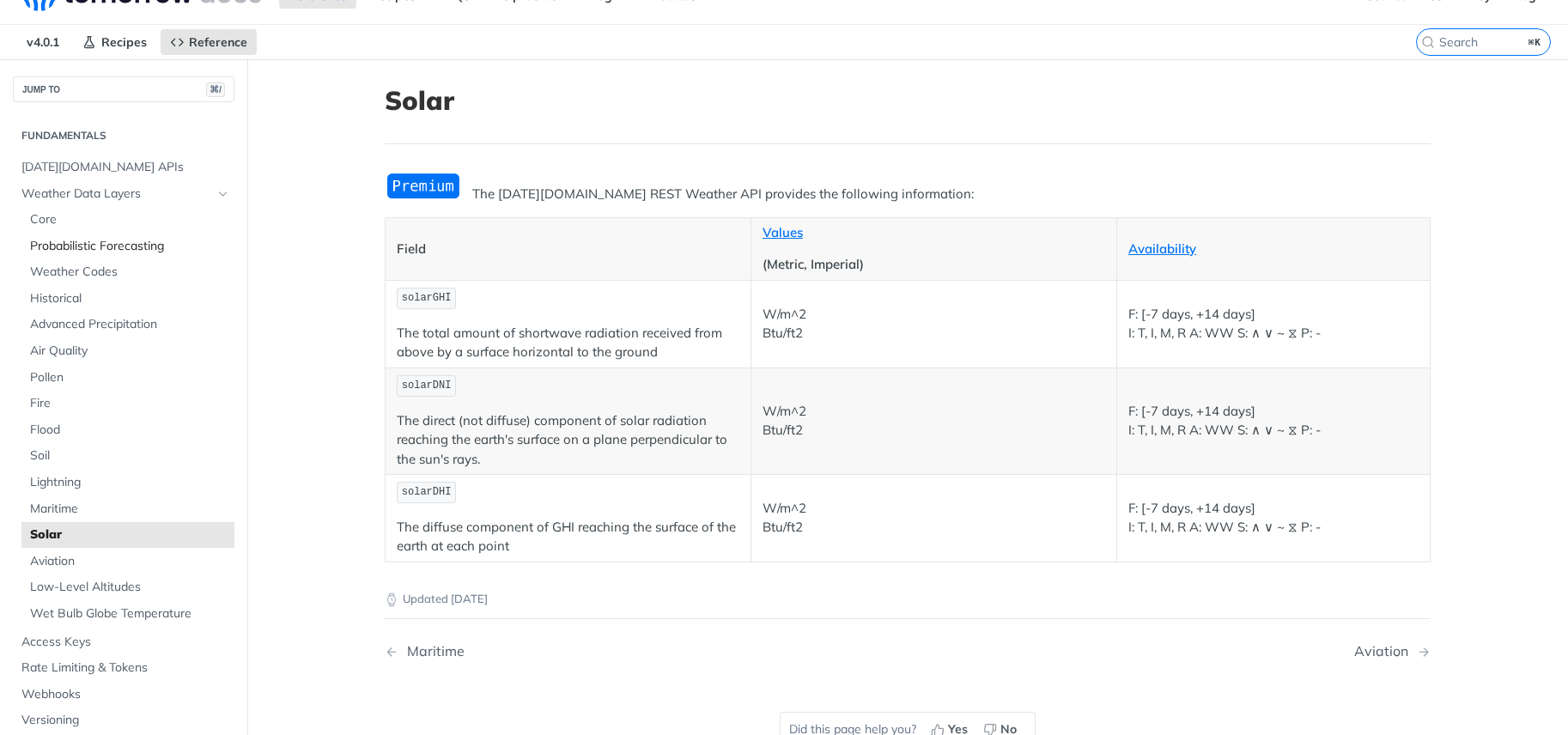
click at [78, 240] on span "Probabilistic Forecasting" at bounding box center [129, 246] width 200 height 17
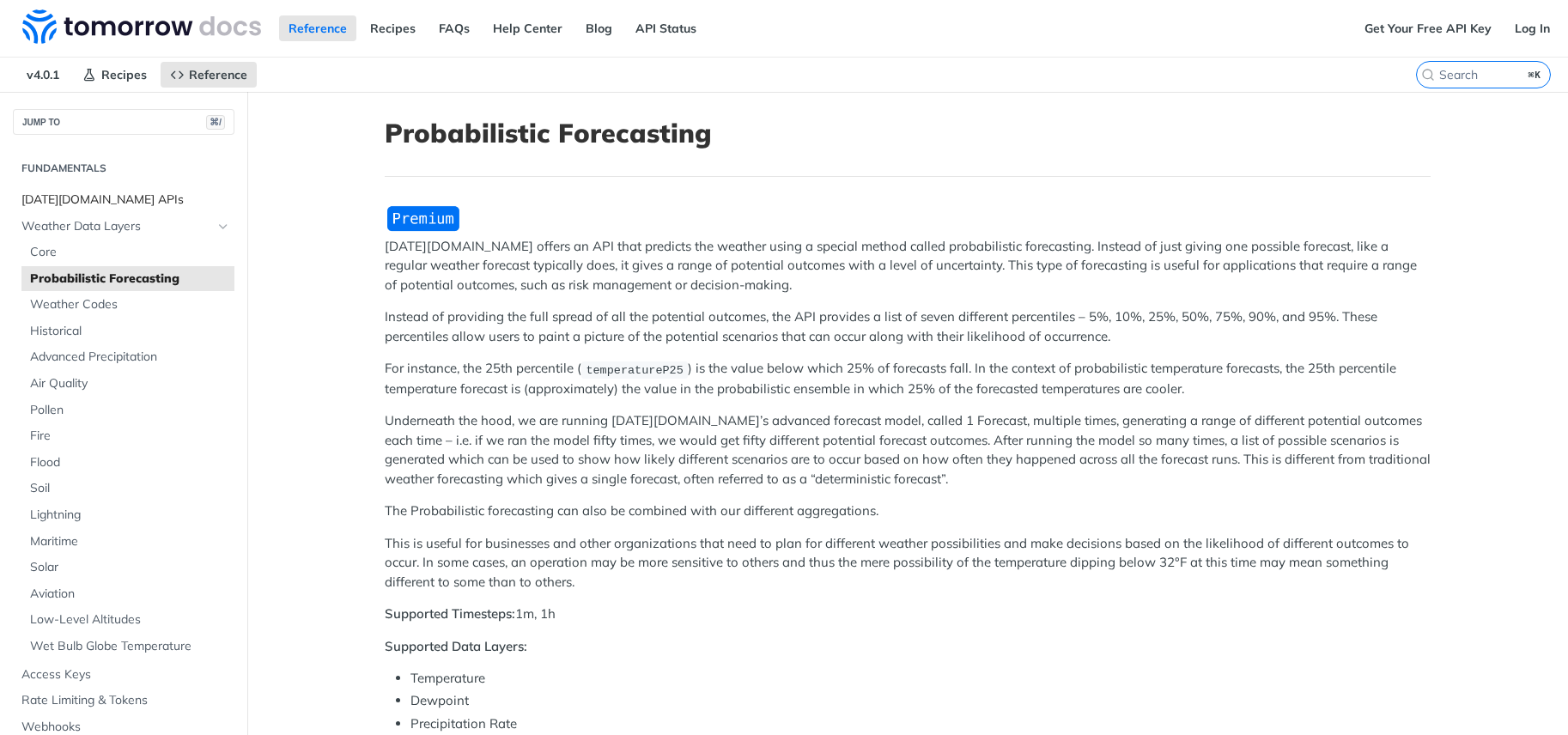
click at [94, 203] on span "[DATE][DOMAIN_NAME] APIs" at bounding box center [126, 200] width 209 height 17
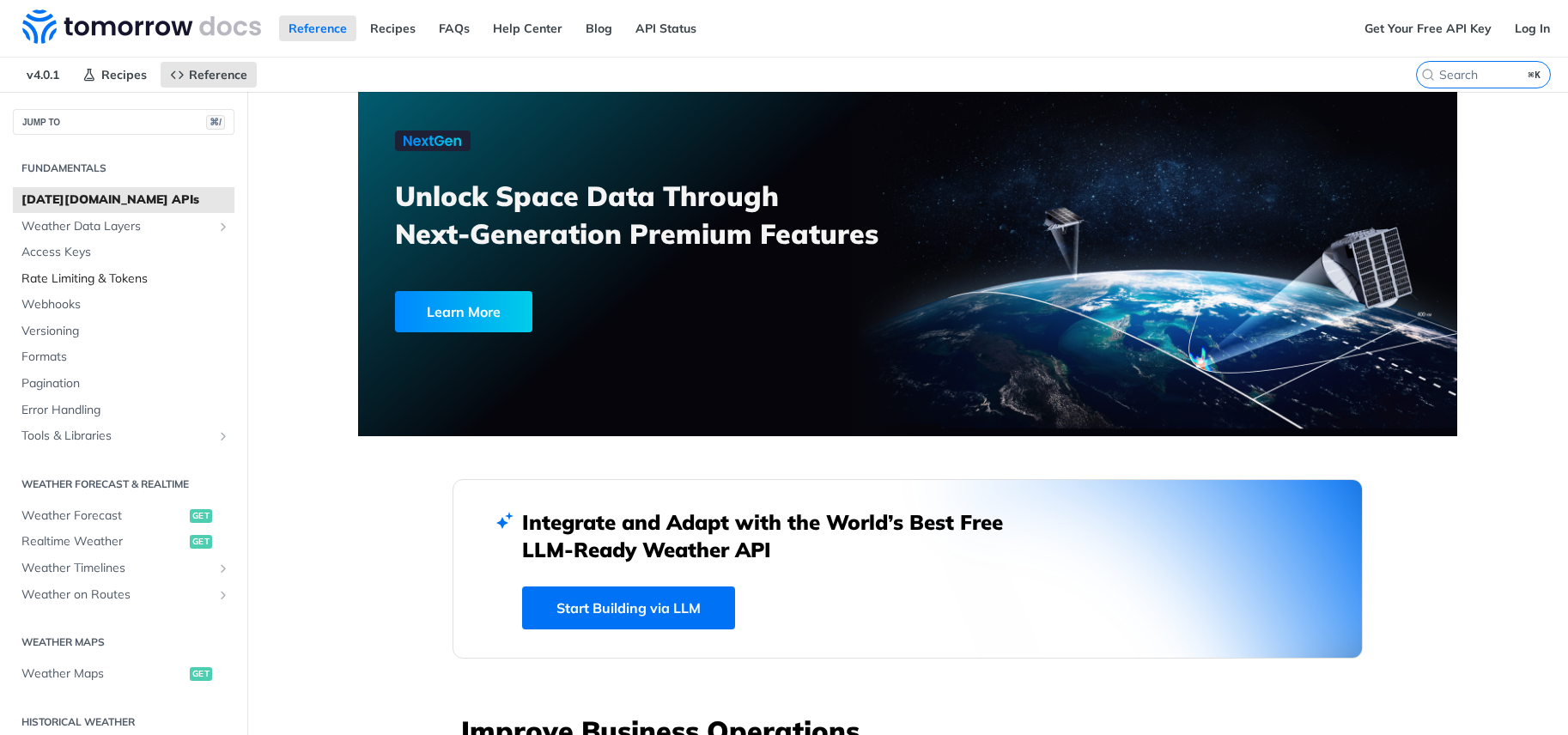
click at [80, 276] on span "Rate Limiting & Tokens" at bounding box center [126, 278] width 209 height 17
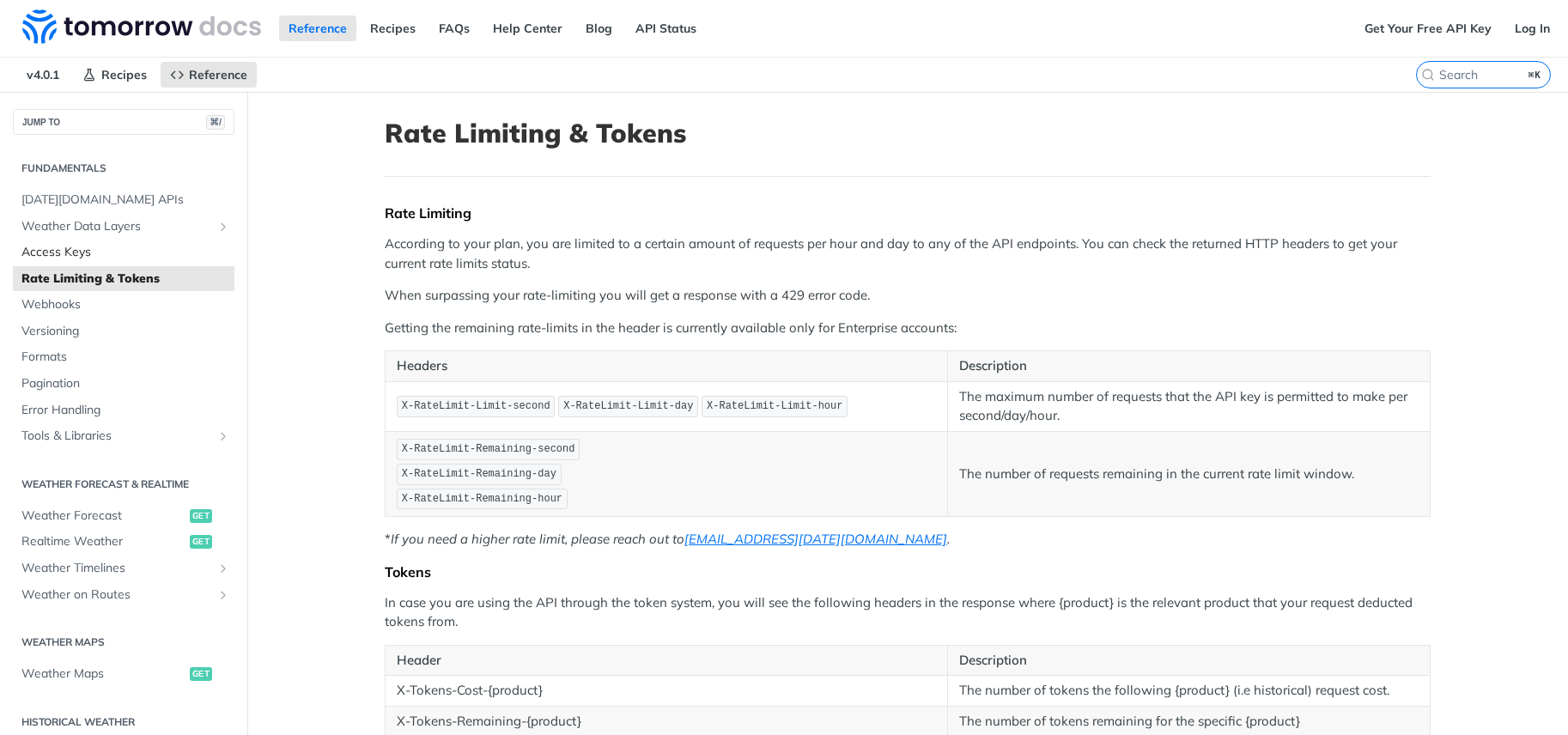
click at [95, 249] on span "Access Keys" at bounding box center [126, 252] width 209 height 17
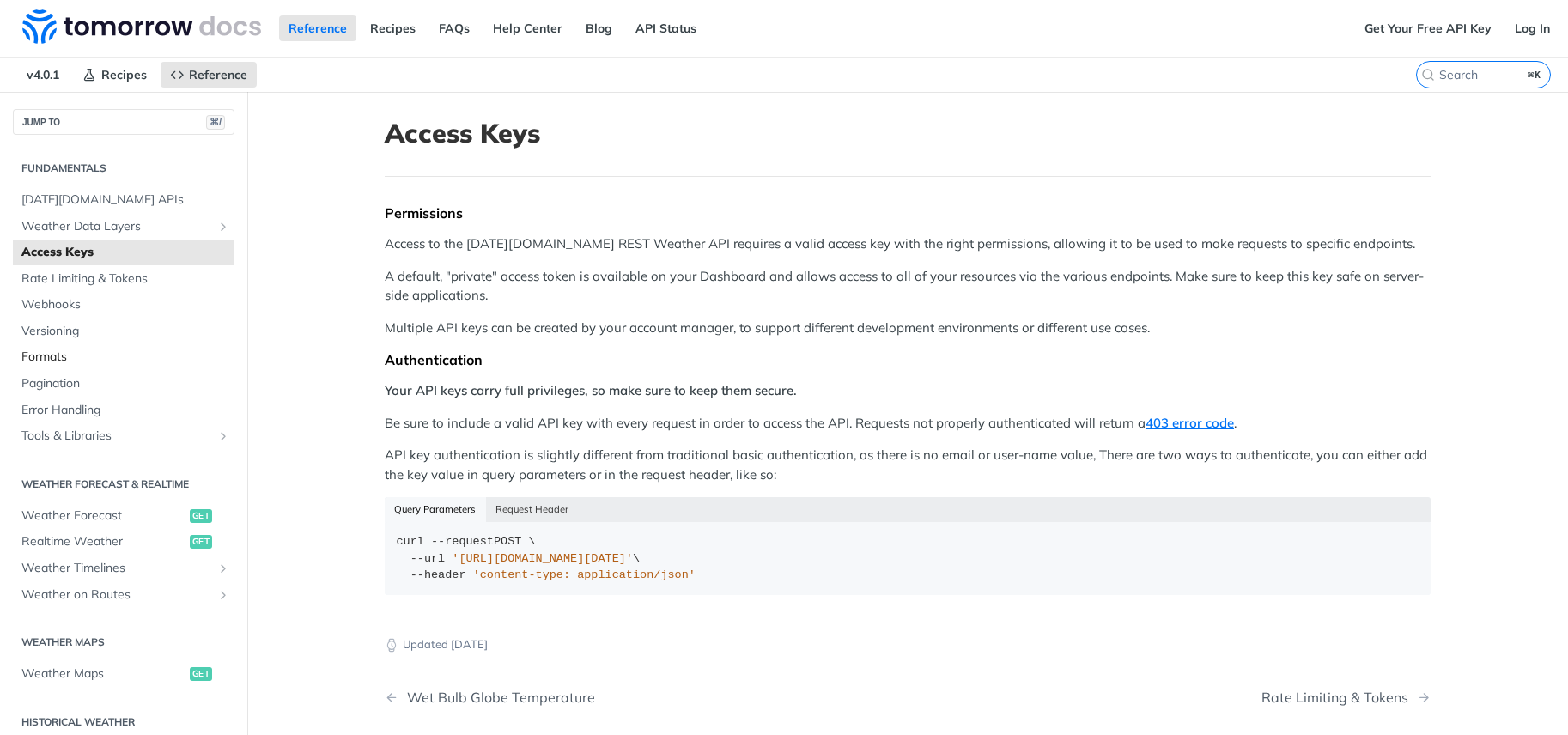
click at [65, 357] on span "Formats" at bounding box center [126, 356] width 209 height 17
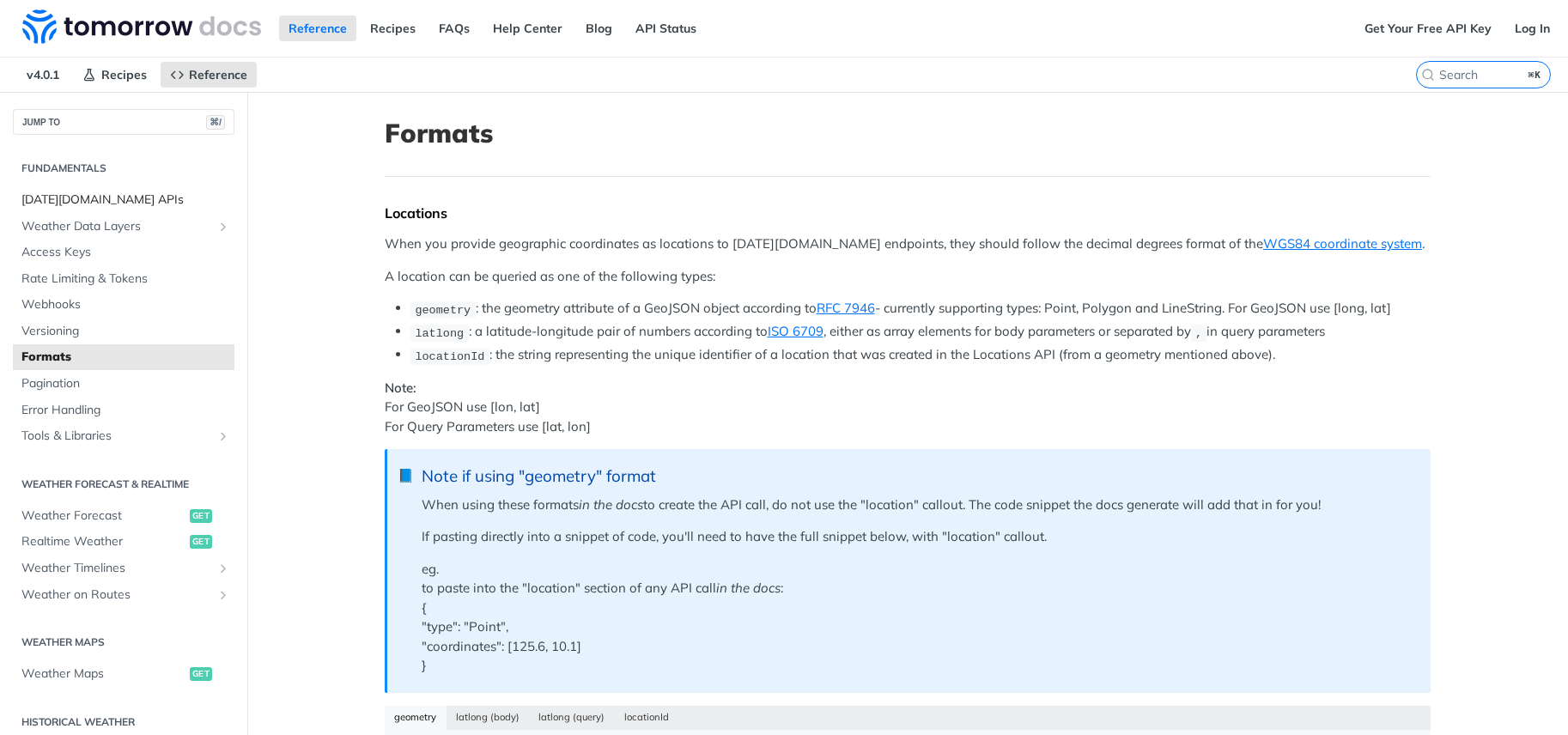
click at [93, 206] on span "[DATE][DOMAIN_NAME] APIs" at bounding box center [126, 200] width 209 height 17
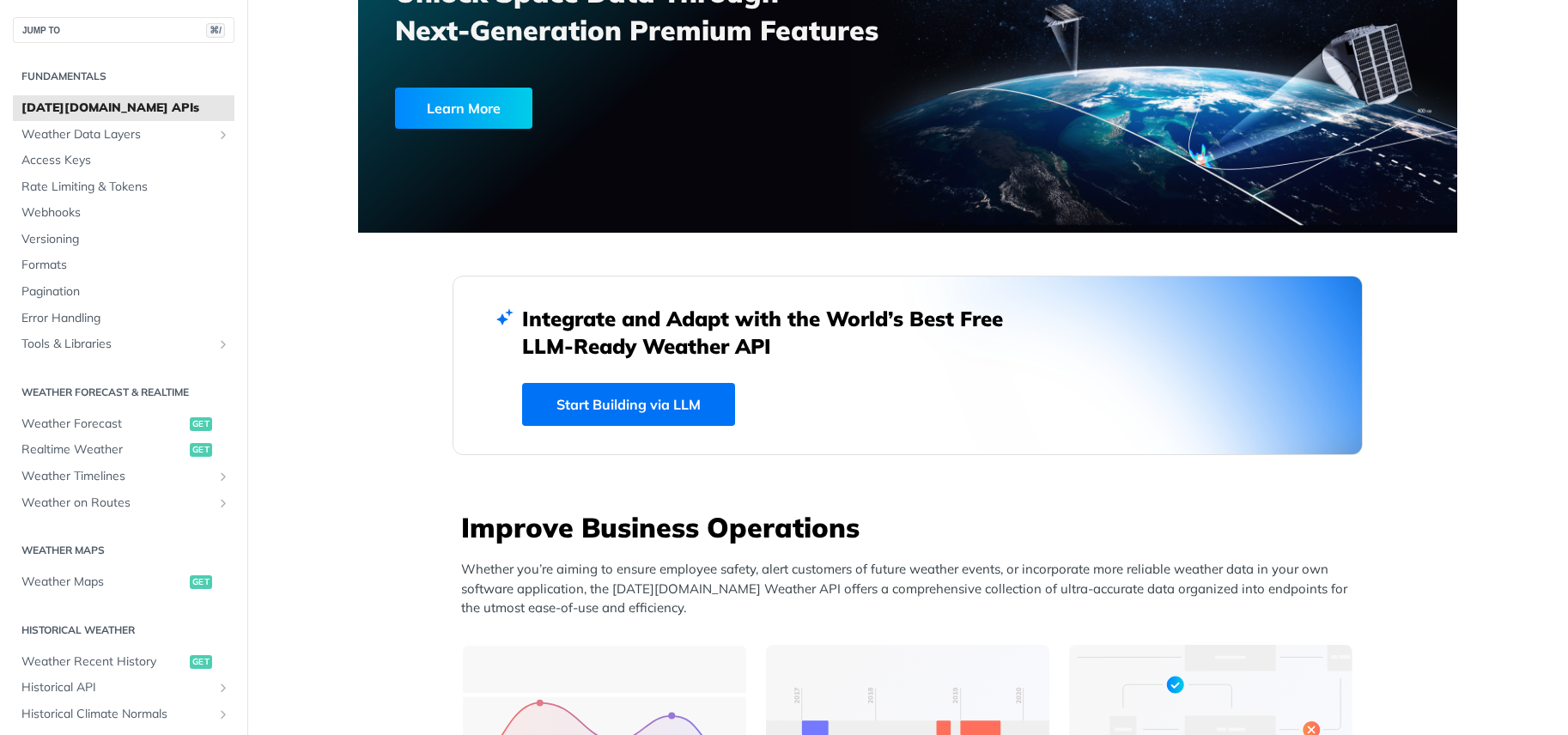
scroll to position [203, 0]
click at [83, 420] on span "Weather Forecast" at bounding box center [103, 424] width 164 height 17
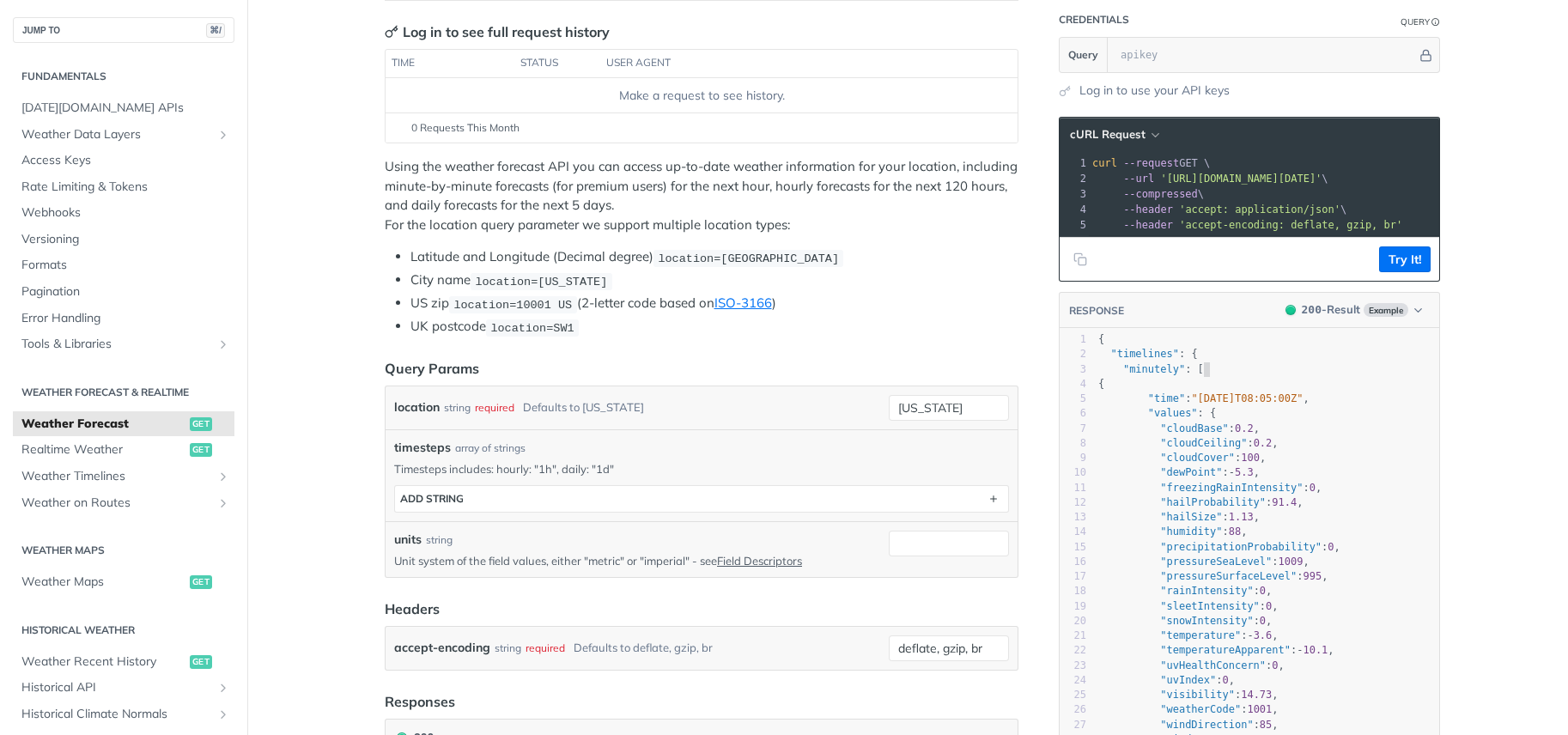
click at [1255, 377] on pre ""minutely" : [" at bounding box center [1266, 370] width 345 height 14
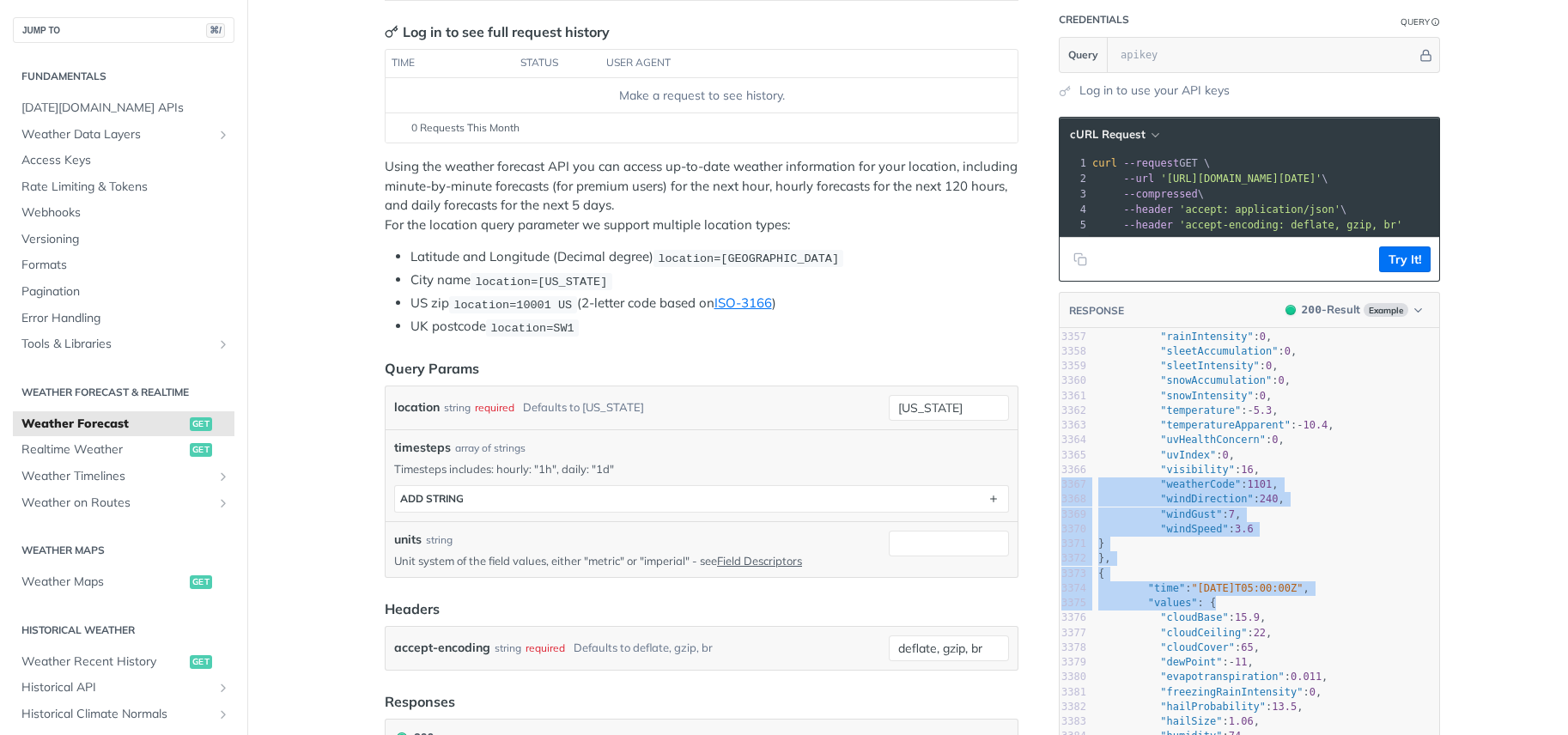
drag, startPoint x: 1478, startPoint y: 609, endPoint x: 1479, endPoint y: 480, distance: 129.0
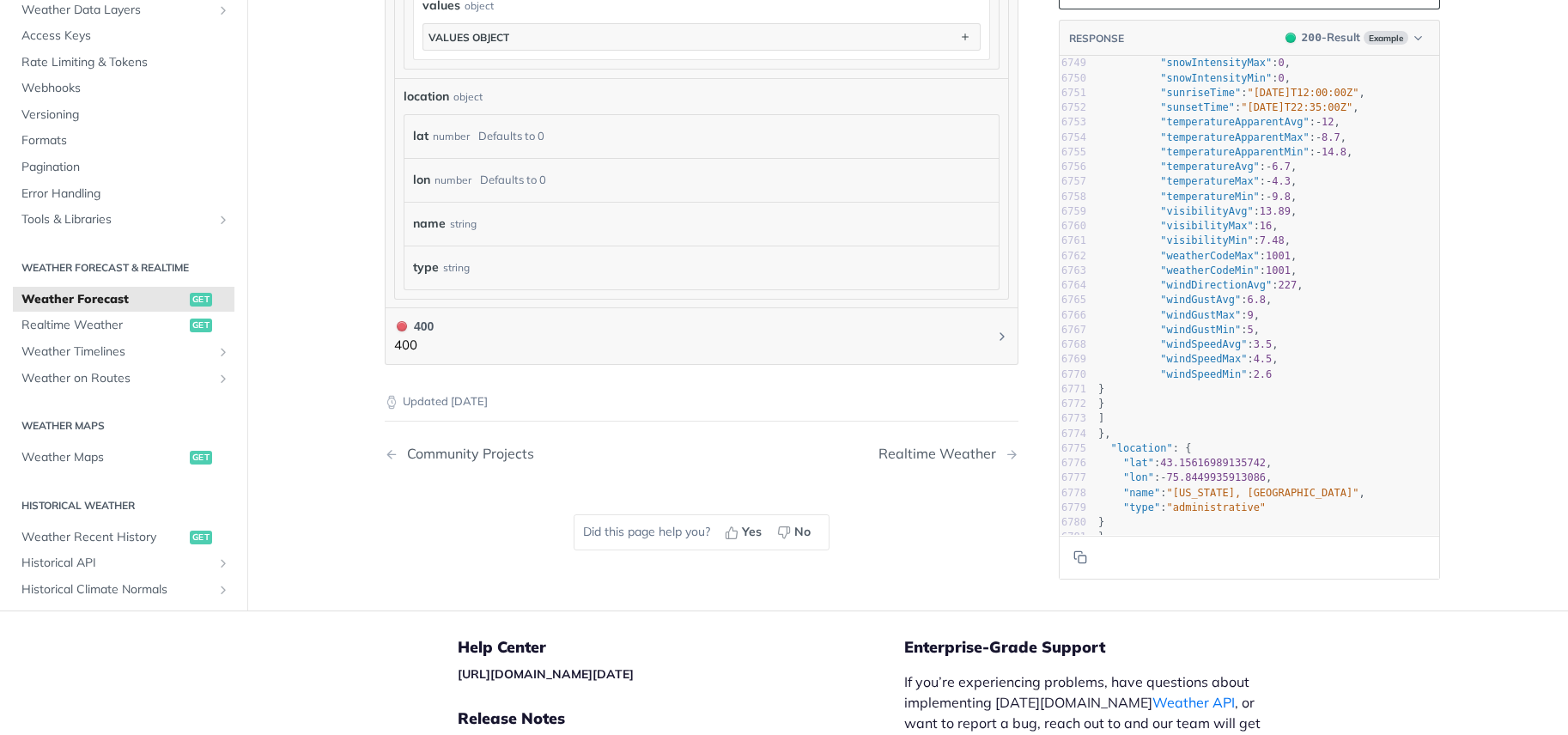
click at [1335, 456] on pre ""lat" : 43.15616989135742 ," at bounding box center [1266, 463] width 345 height 14
